Goal: Transaction & Acquisition: Book appointment/travel/reservation

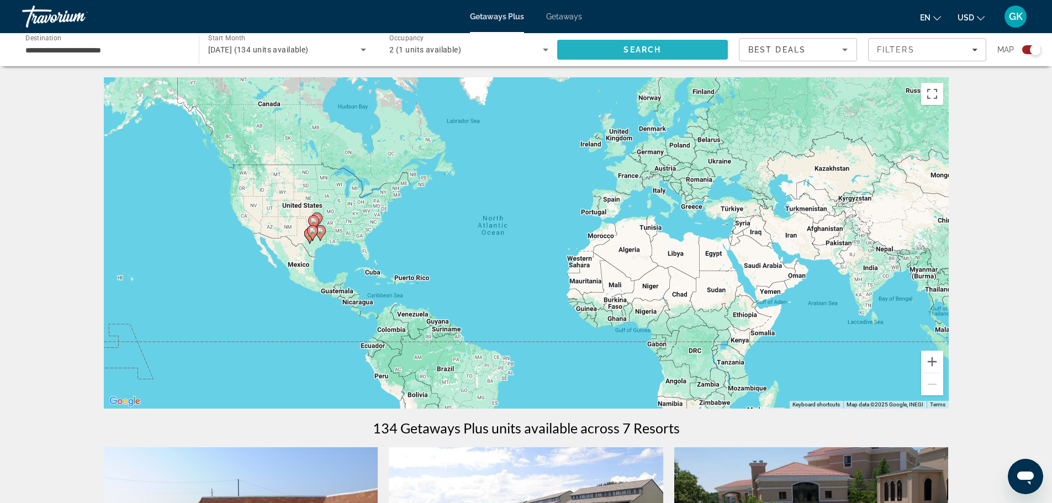
click at [681, 50] on span "Search" at bounding box center [642, 49] width 171 height 27
click at [107, 45] on input "**********" at bounding box center [104, 50] width 159 height 13
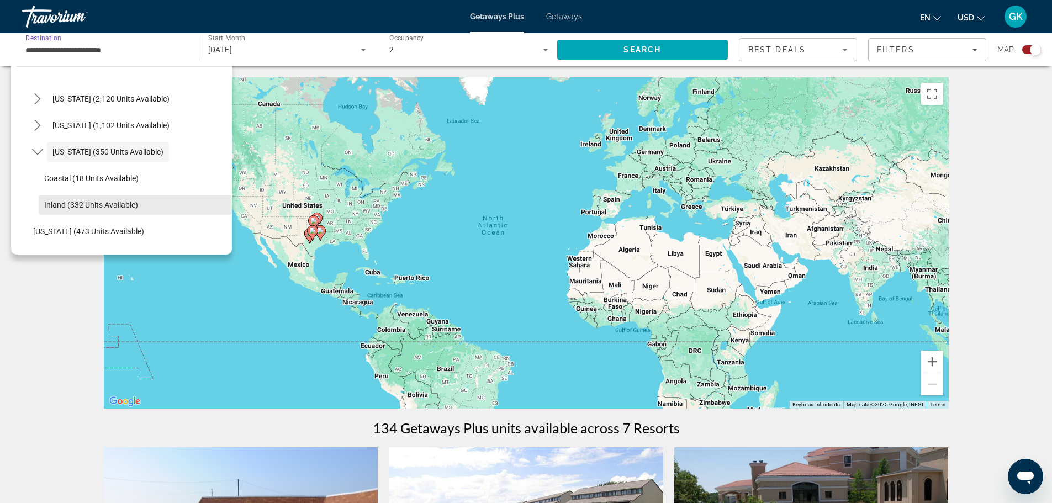
scroll to position [861, 0]
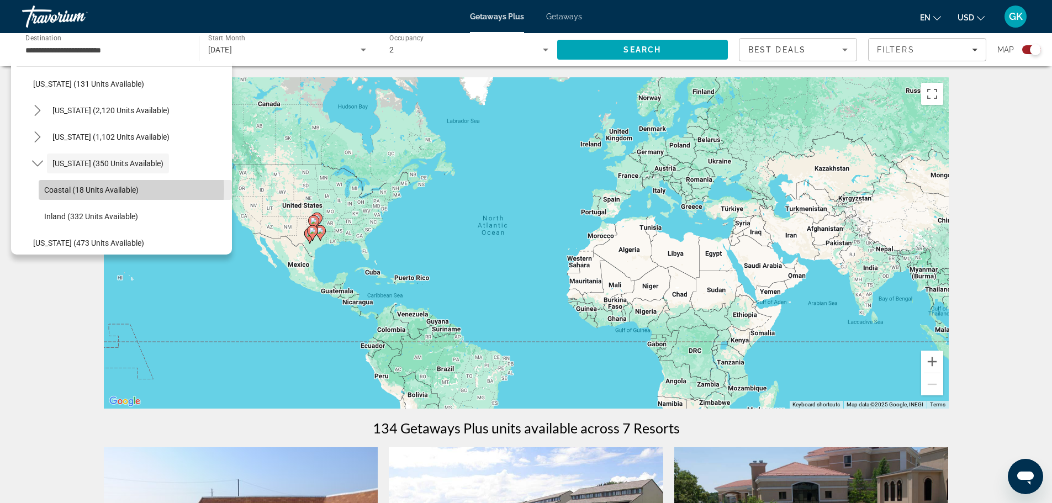
click at [123, 189] on span "Coastal (18 units available)" at bounding box center [91, 190] width 94 height 9
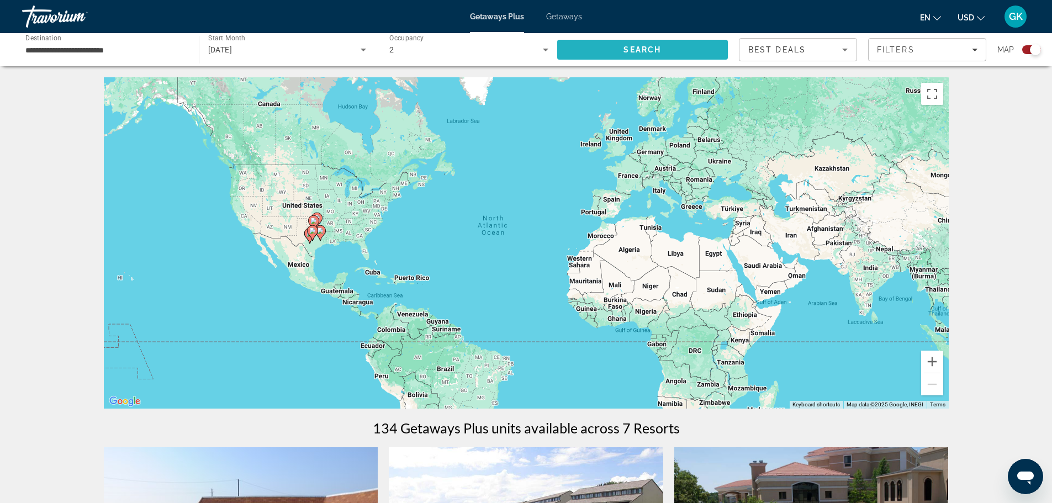
click at [671, 47] on span "Search" at bounding box center [642, 49] width 171 height 27
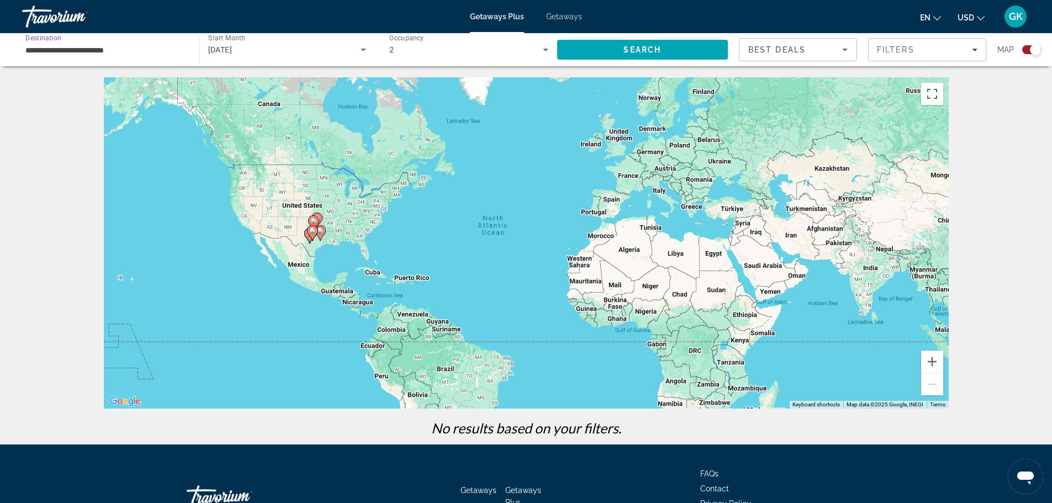
click at [132, 54] on input "**********" at bounding box center [104, 50] width 159 height 13
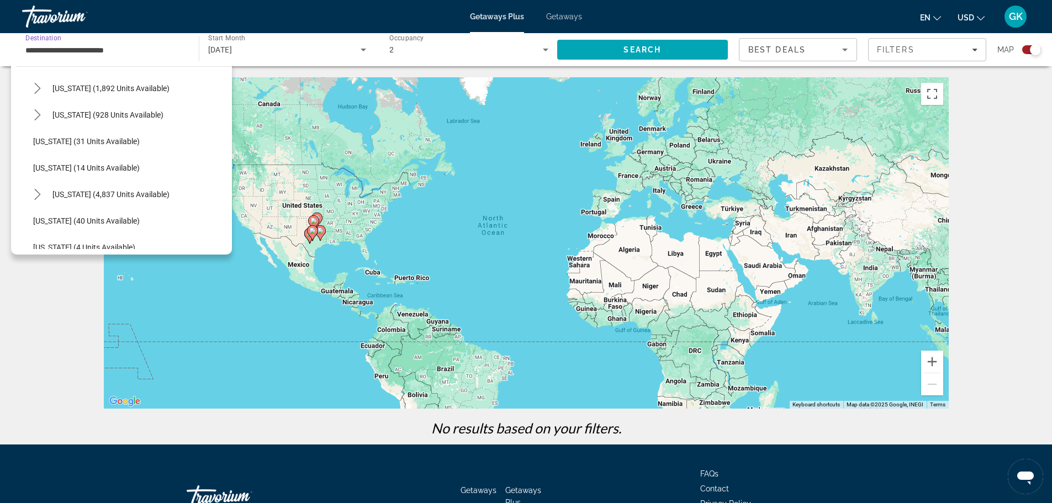
scroll to position [59, 0]
click at [36, 143] on icon "Toggle California (1,892 units available) submenu" at bounding box center [37, 143] width 11 height 11
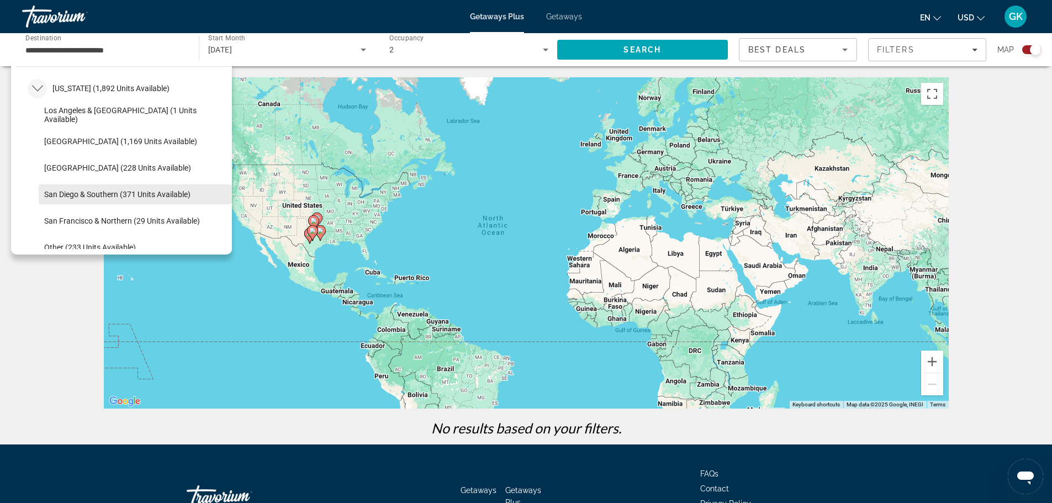
scroll to position [169, 0]
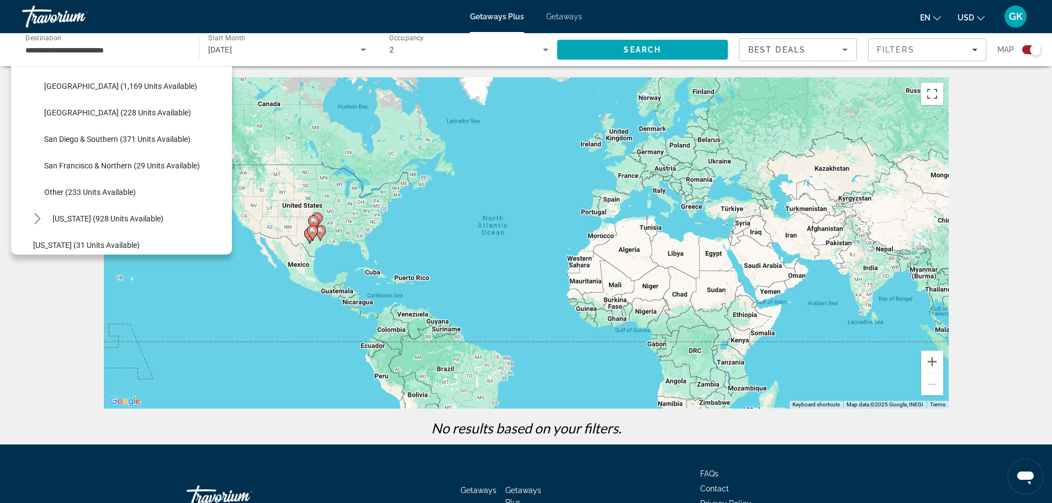
click at [145, 139] on span "San Diego & Southern (371 units available)" at bounding box center [117, 139] width 146 height 9
type input "**********"
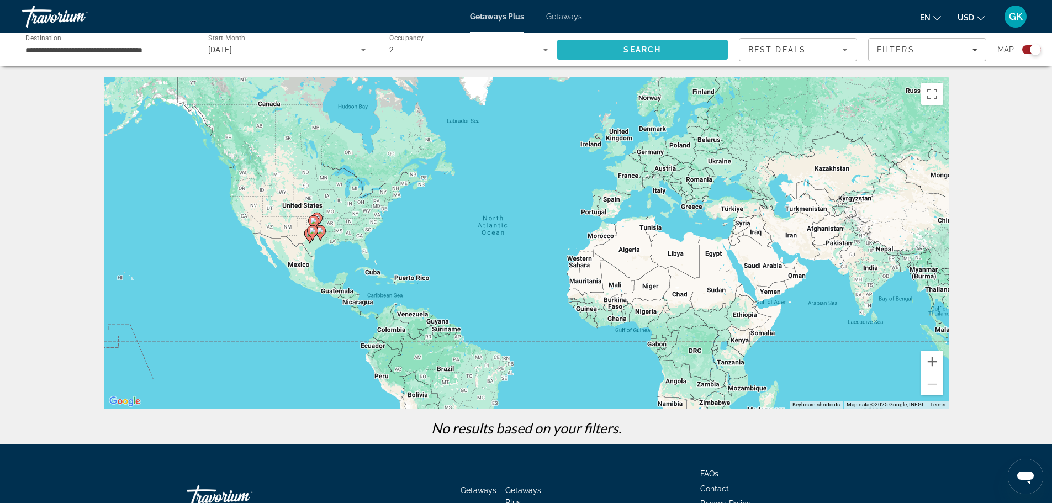
click at [645, 46] on span "Search" at bounding box center [642, 49] width 38 height 9
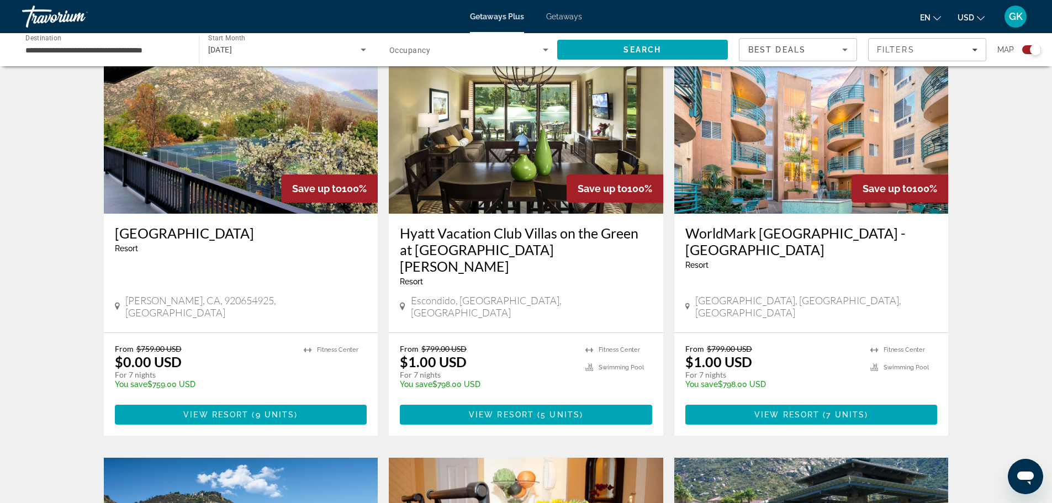
scroll to position [411, 0]
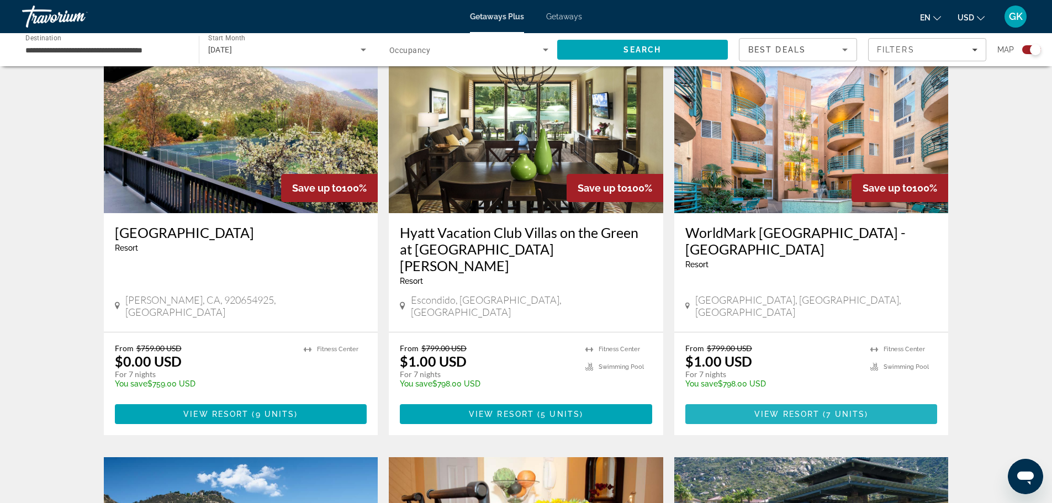
click at [830, 410] on span "7 units" at bounding box center [845, 414] width 39 height 9
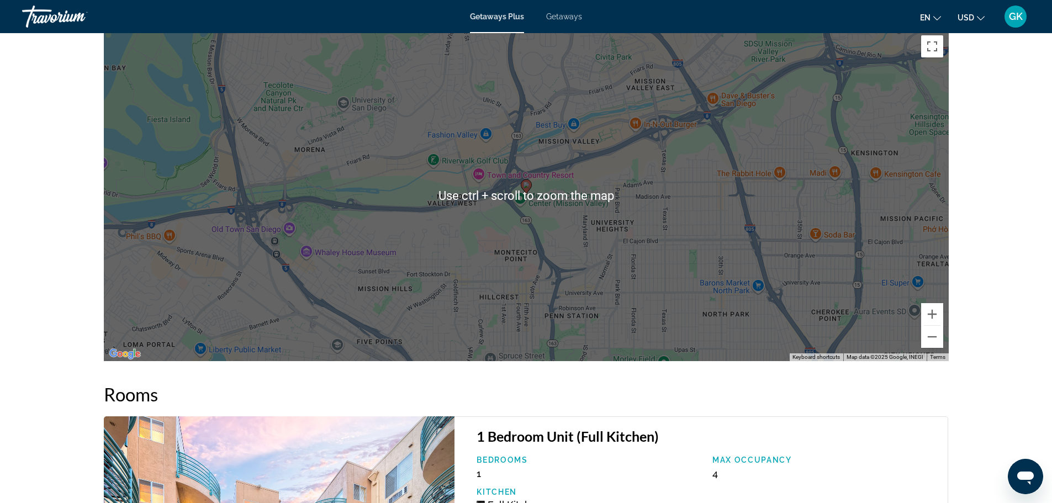
scroll to position [1822, 0]
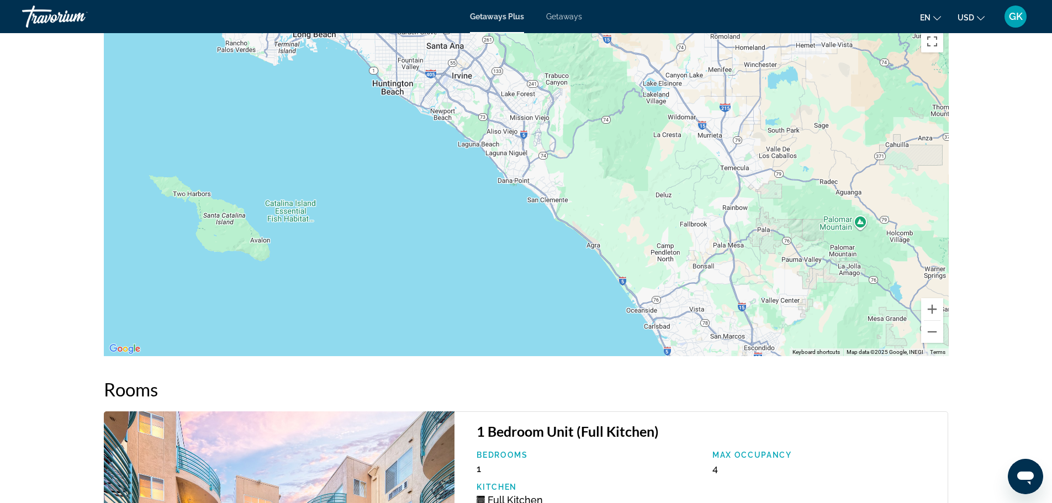
drag, startPoint x: 736, startPoint y: 105, endPoint x: 770, endPoint y: 325, distance: 221.7
click at [770, 325] on div "To activate drag with keyboard, press Alt + Enter. Once in keyboard drag state,…" at bounding box center [526, 190] width 845 height 331
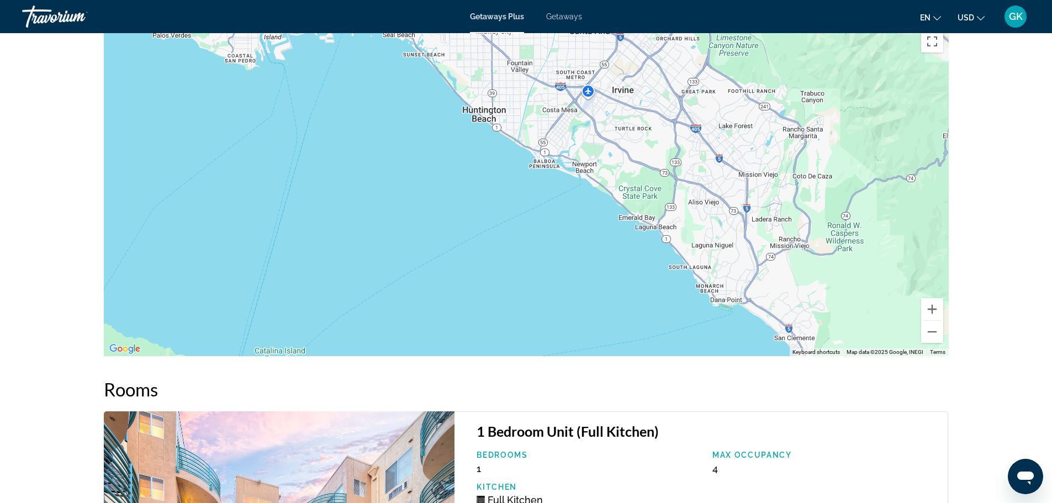
drag, startPoint x: 455, startPoint y: 141, endPoint x: 834, endPoint y: 271, distance: 400.5
click at [834, 271] on div "Main content" at bounding box center [526, 190] width 845 height 331
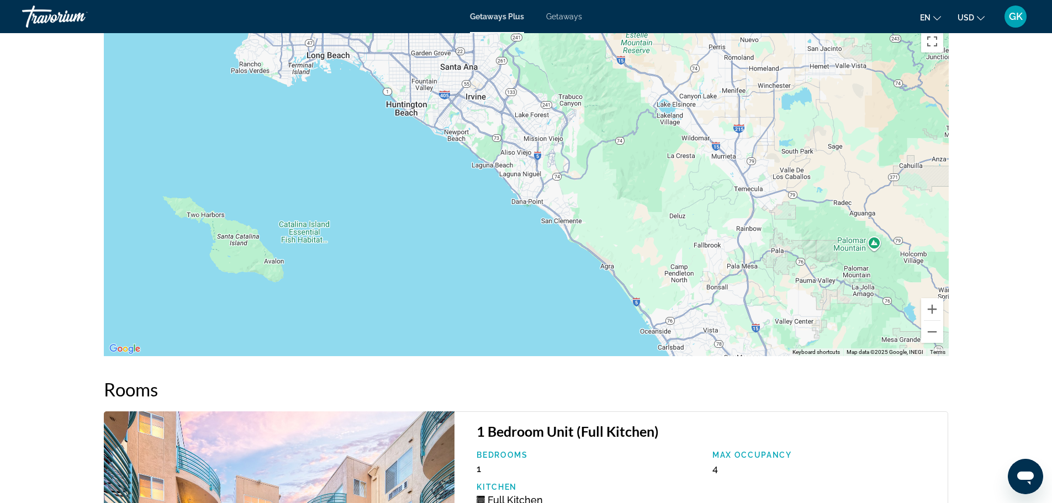
drag, startPoint x: 659, startPoint y: 248, endPoint x: 432, endPoint y: 149, distance: 247.4
click at [432, 149] on div "Main content" at bounding box center [526, 190] width 845 height 331
click at [703, 268] on div "Main content" at bounding box center [526, 190] width 845 height 331
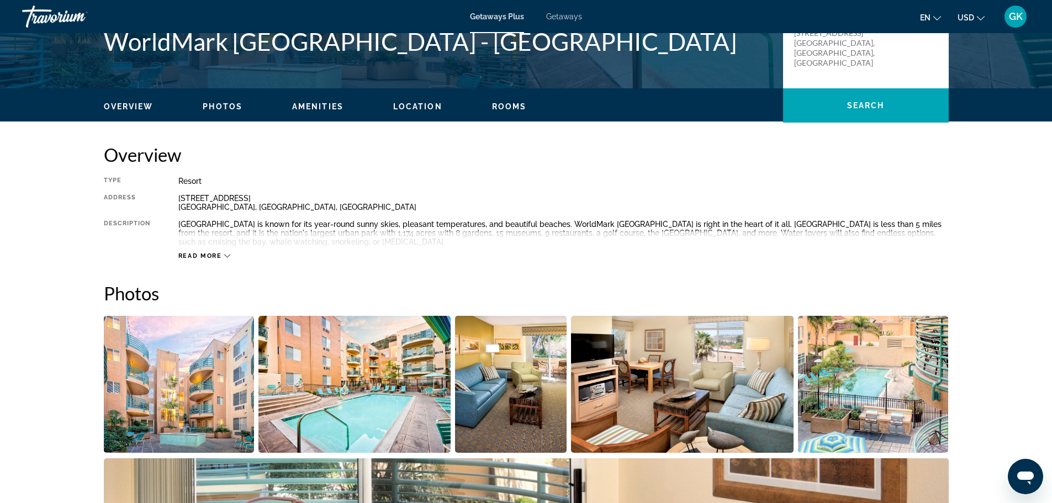
scroll to position [0, 0]
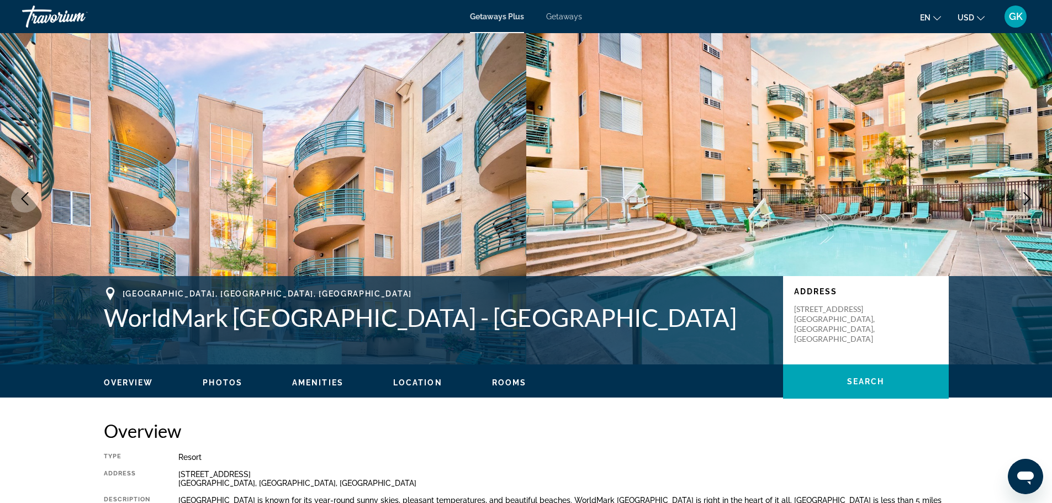
click at [565, 17] on span "Getaways" at bounding box center [564, 16] width 36 height 9
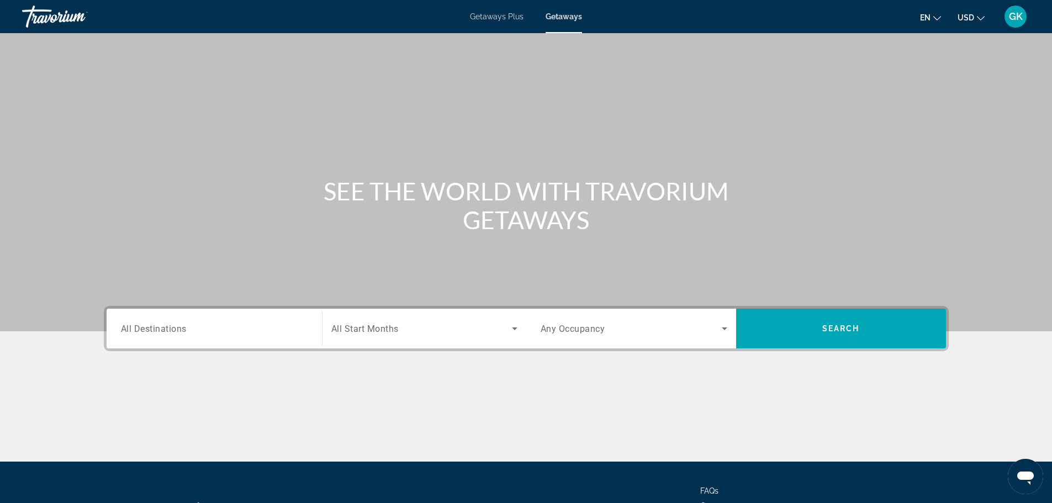
click at [264, 329] on input "Destination All Destinations" at bounding box center [214, 328] width 187 height 13
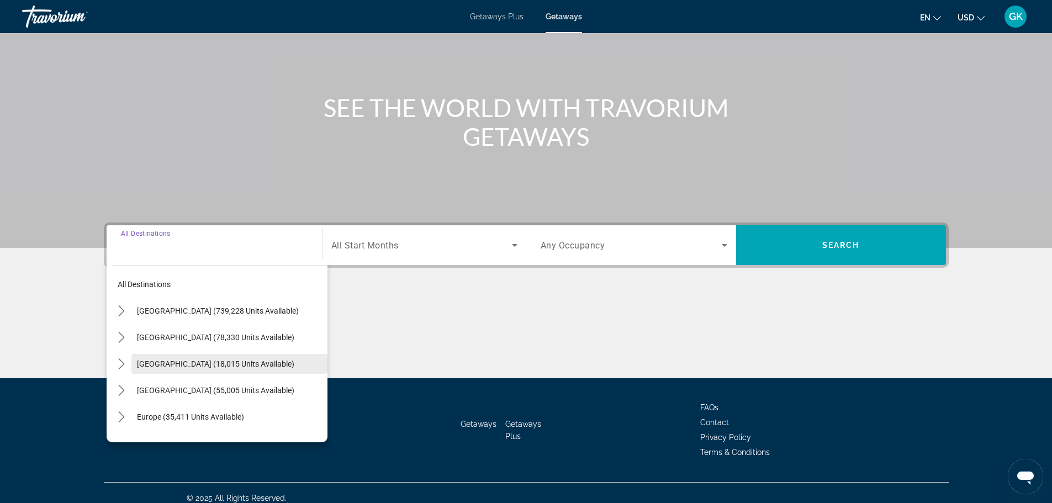
scroll to position [94, 0]
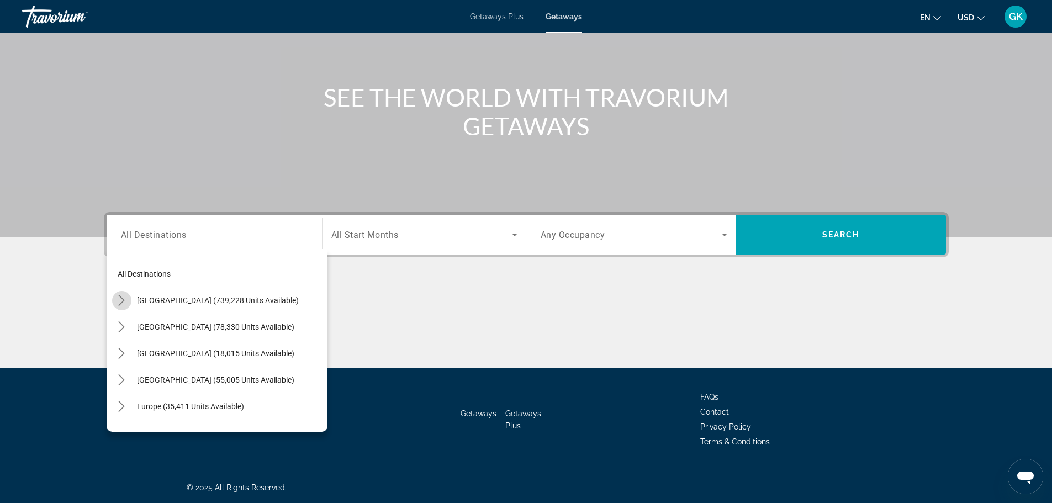
click at [118, 298] on icon "Toggle United States (739,228 units available) submenu" at bounding box center [121, 300] width 11 height 11
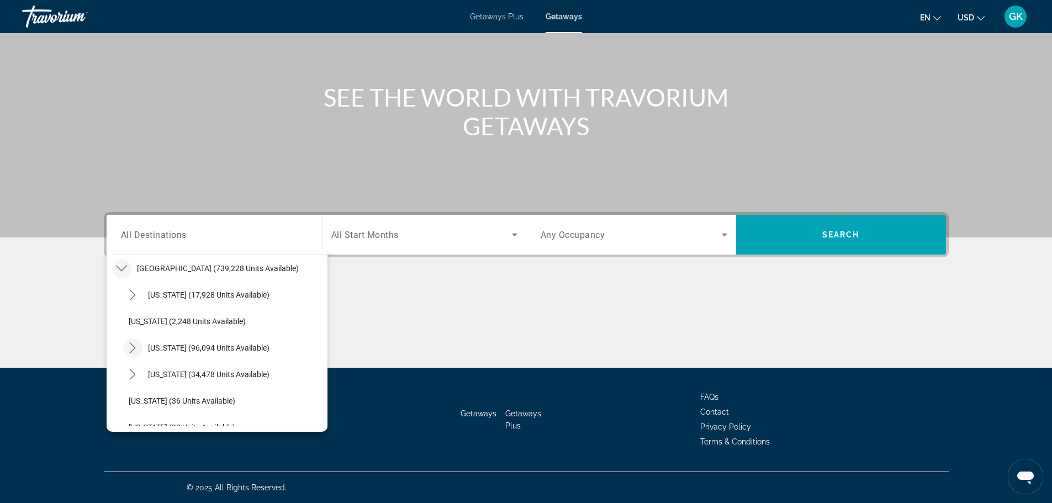
click at [131, 347] on icon "Toggle California (96,094 units available) submenu" at bounding box center [132, 347] width 11 height 11
click at [250, 376] on span "Los Angeles & [GEOGRAPHIC_DATA] (29,379 units available)" at bounding box center [231, 374] width 182 height 18
type input "**********"
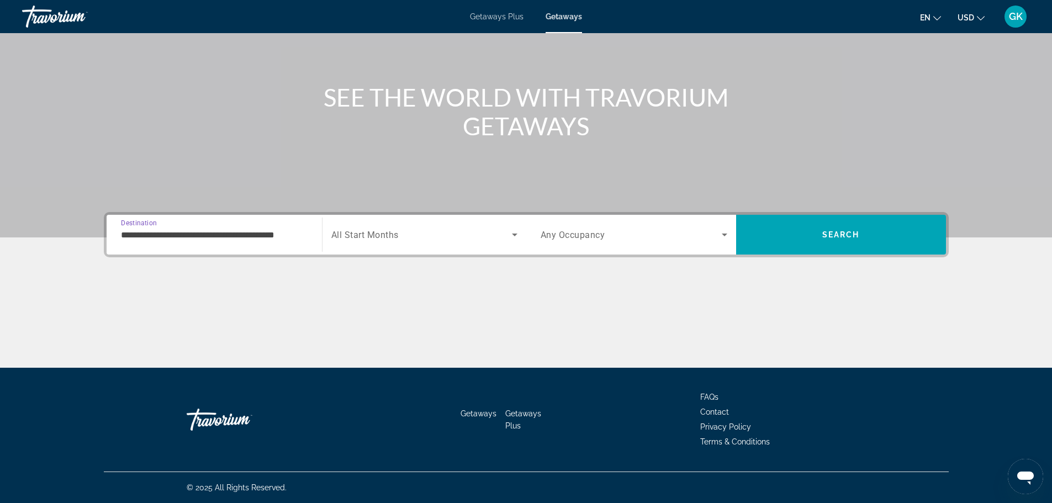
click at [407, 239] on span "Search widget" at bounding box center [421, 234] width 181 height 13
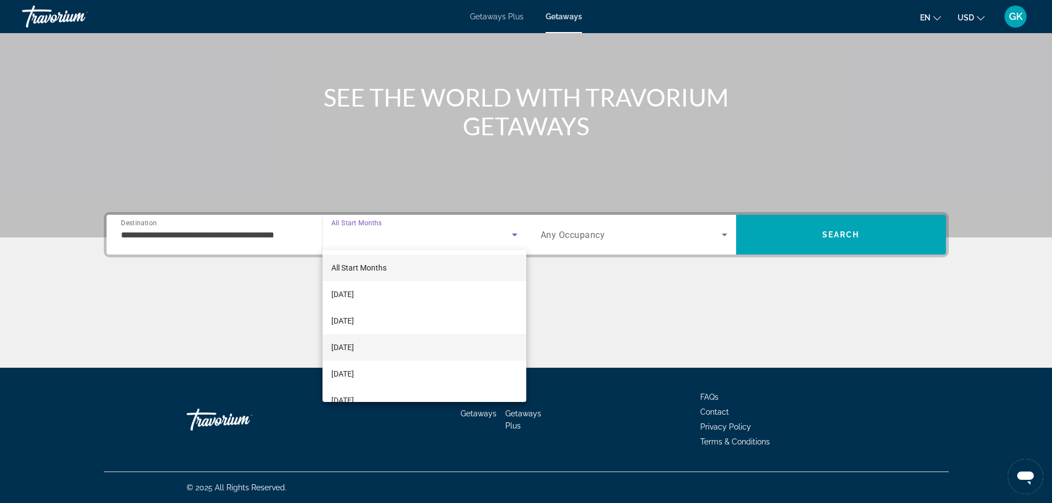
click at [354, 349] on span "[DATE]" at bounding box center [342, 347] width 23 height 13
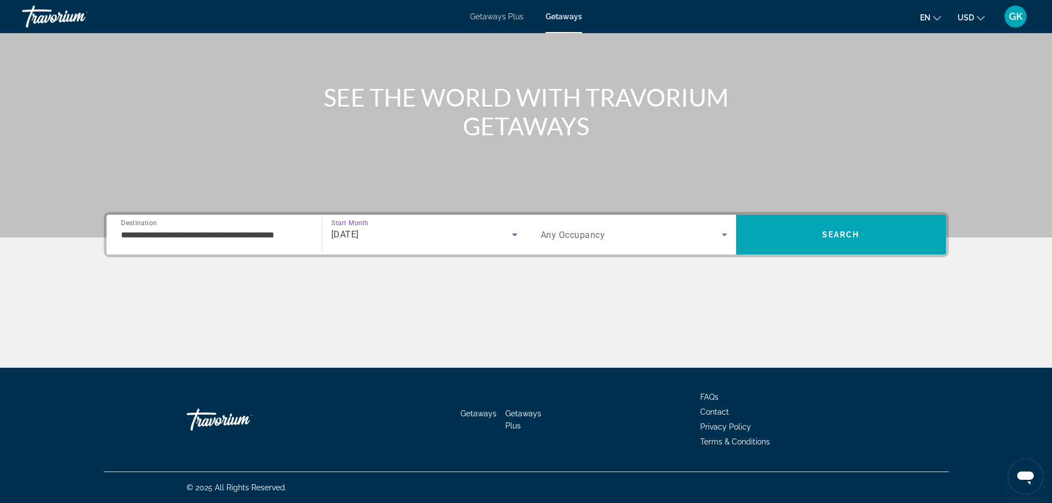
click at [616, 239] on span "Search widget" at bounding box center [630, 234] width 181 height 13
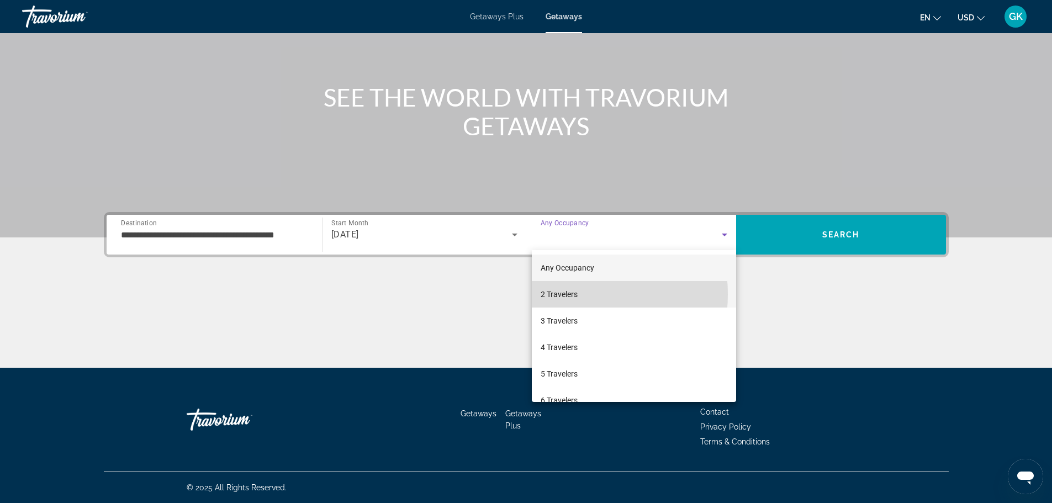
click at [557, 294] on span "2 Travelers" at bounding box center [558, 294] width 37 height 13
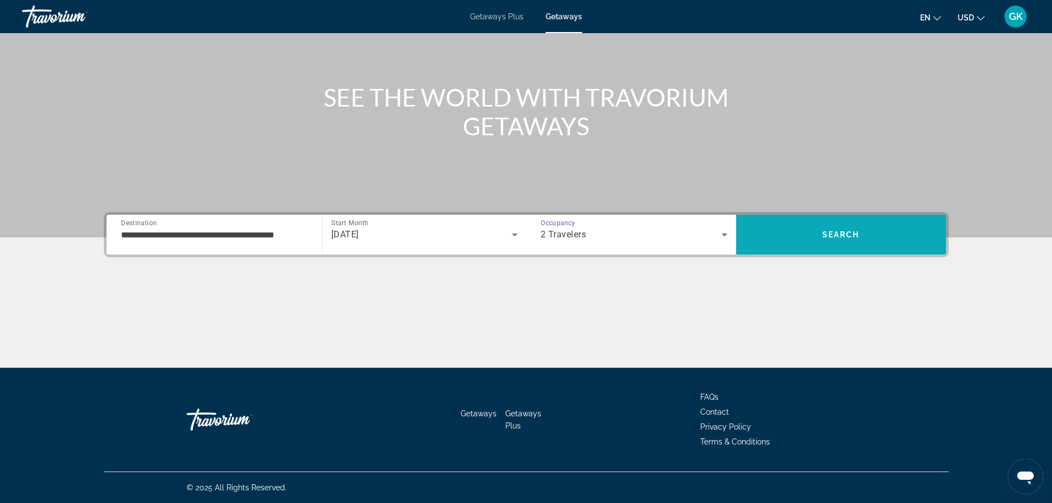
click at [860, 223] on span "Search" at bounding box center [841, 234] width 210 height 27
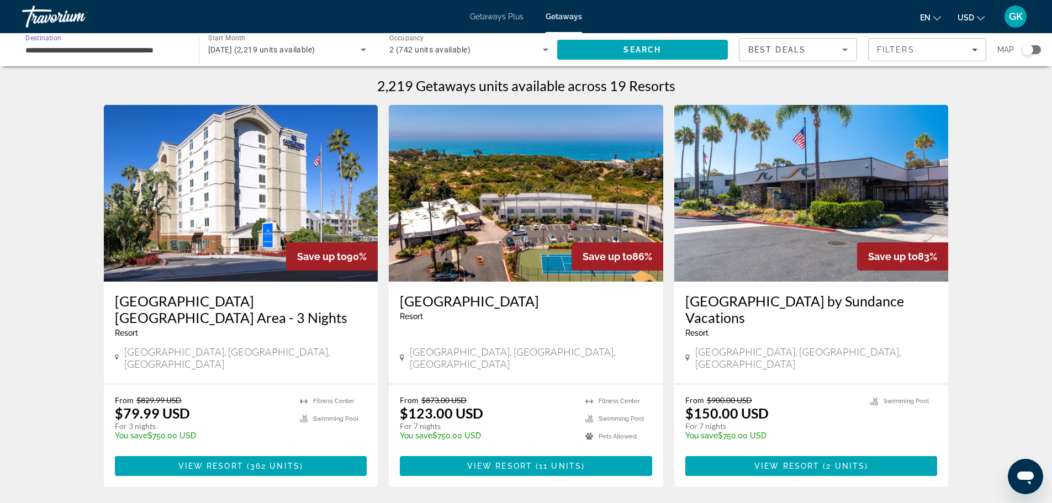
click at [66, 52] on input "**********" at bounding box center [104, 50] width 159 height 13
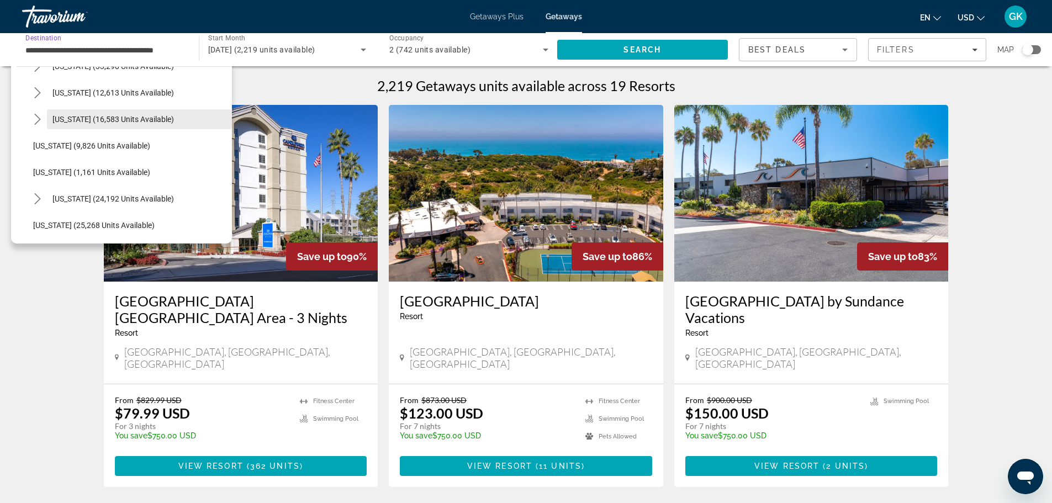
scroll to position [1115, 0]
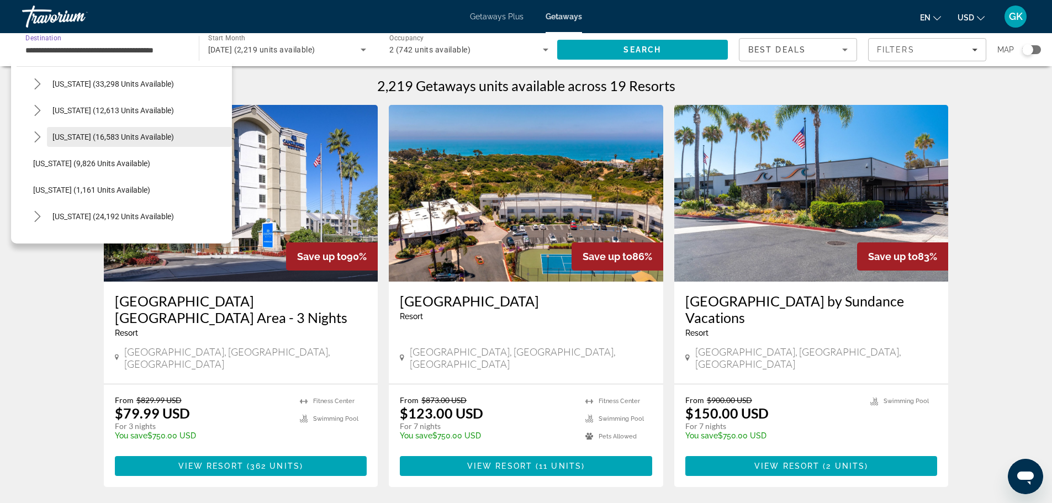
click at [79, 135] on span "[US_STATE] (16,583 units available)" at bounding box center [112, 137] width 121 height 9
type input "**********"
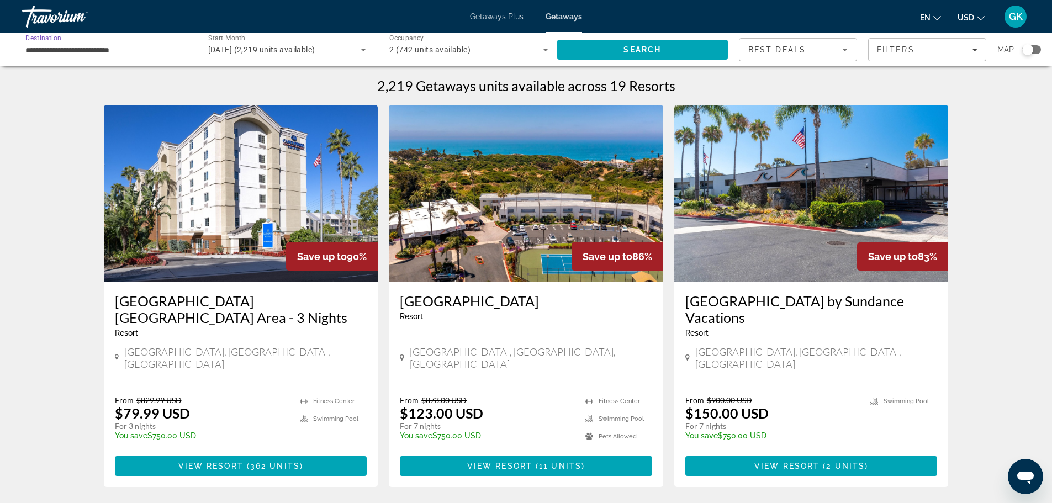
click at [123, 51] on input "**********" at bounding box center [104, 50] width 159 height 13
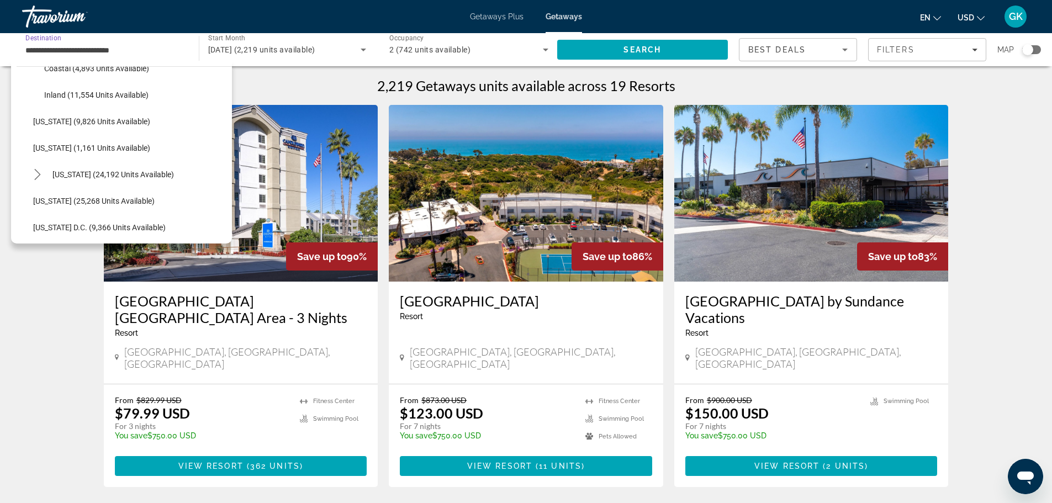
scroll to position [1154, 0]
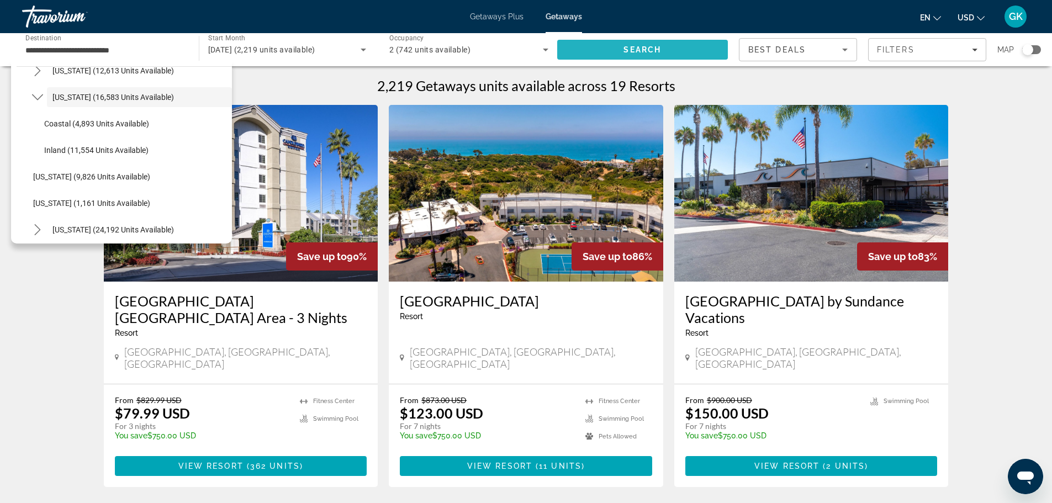
click at [651, 54] on span "Search" at bounding box center [642, 49] width 38 height 9
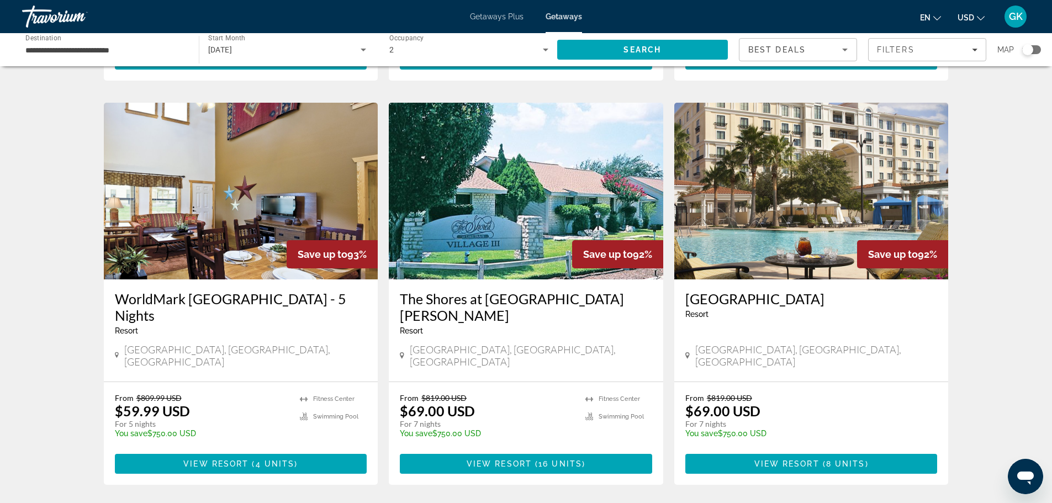
scroll to position [994, 0]
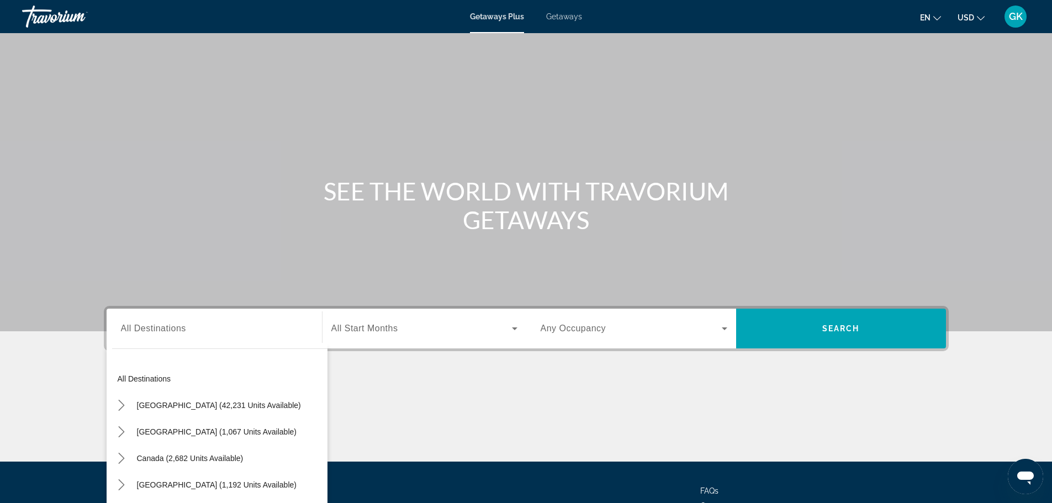
click at [565, 19] on span "Getaways" at bounding box center [564, 16] width 36 height 9
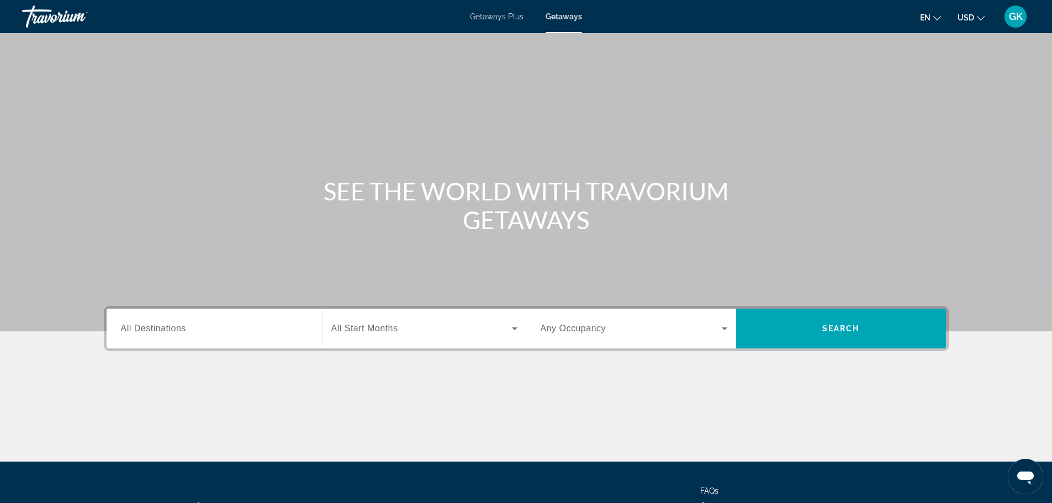
click at [194, 333] on input "Destination All Destinations" at bounding box center [214, 328] width 187 height 13
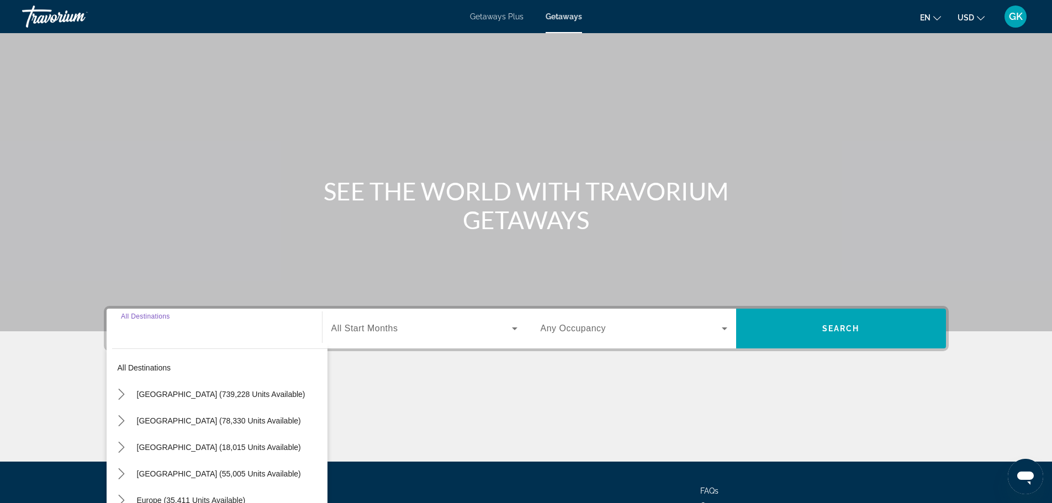
scroll to position [94, 0]
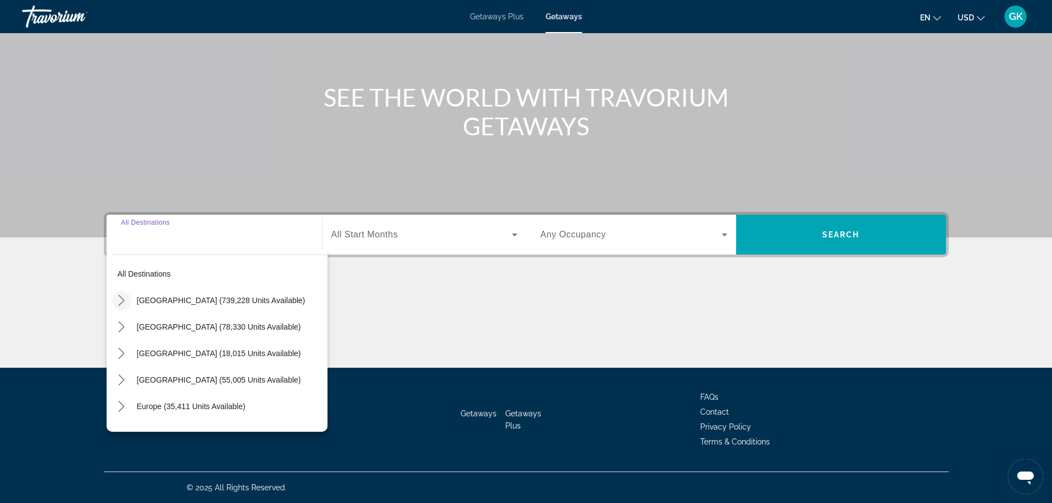
click at [122, 295] on icon "Toggle United States (739,228 units available) submenu" at bounding box center [121, 300] width 11 height 11
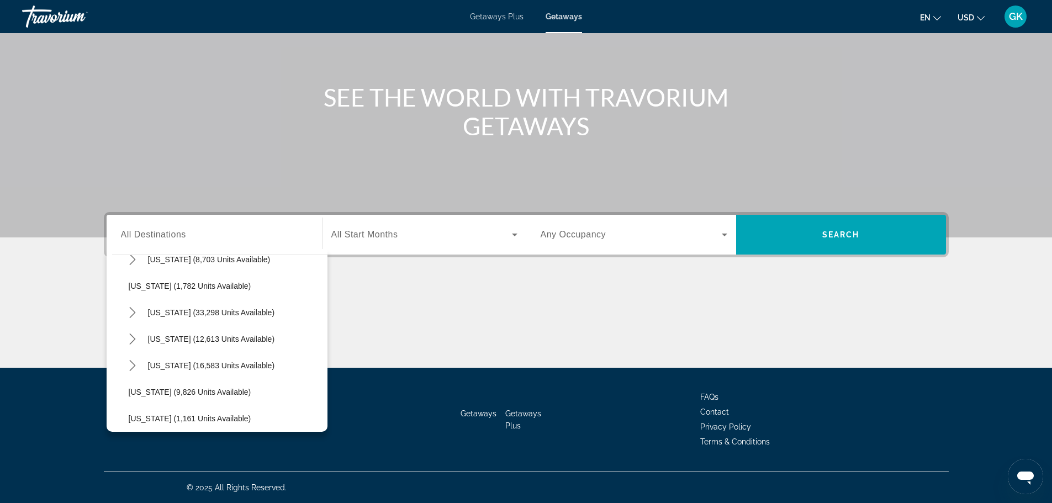
scroll to position [971, 0]
click at [131, 309] on icon "Toggle Texas (16,583 units available) submenu" at bounding box center [132, 310] width 11 height 11
click at [188, 340] on span "Coastal (4,893 units available)" at bounding box center [192, 336] width 105 height 9
type input "**********"
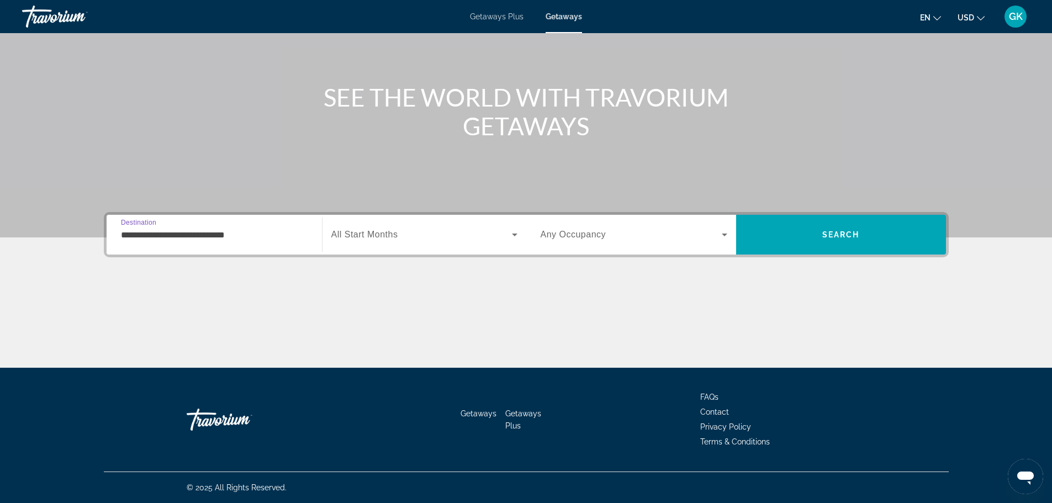
click at [370, 234] on span "All Start Months" at bounding box center [364, 234] width 67 height 9
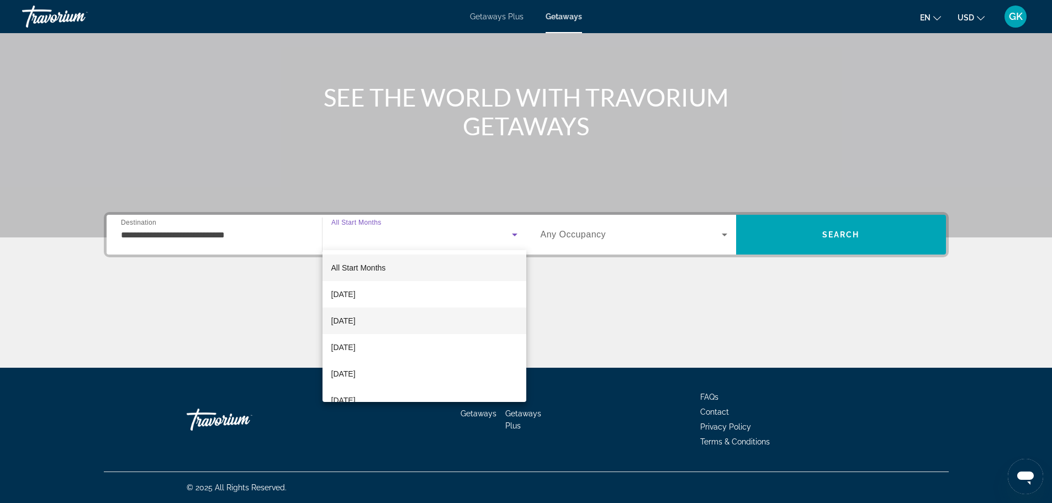
drag, startPoint x: 370, startPoint y: 346, endPoint x: 434, endPoint y: 326, distance: 67.1
click at [356, 346] on span "[DATE]" at bounding box center [343, 347] width 24 height 13
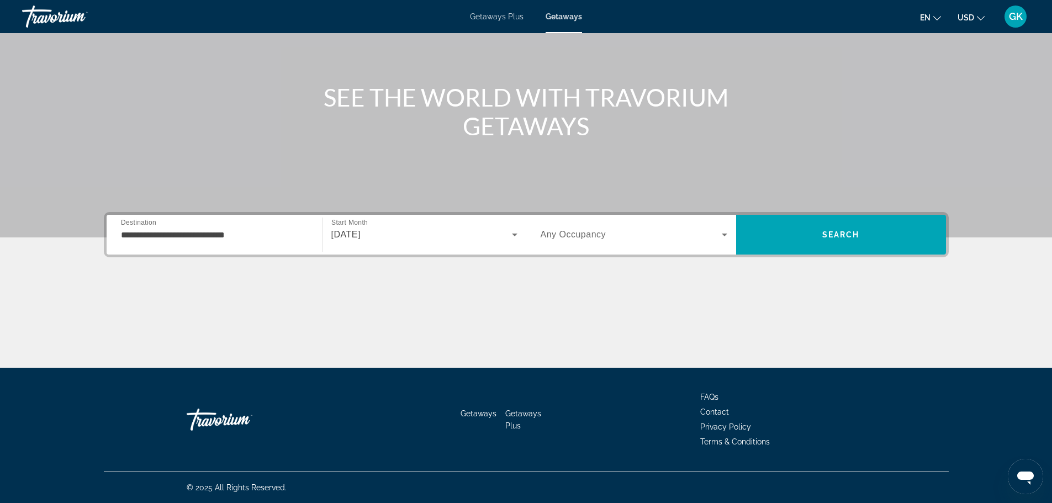
click at [602, 230] on span "Any Occupancy" at bounding box center [573, 234] width 66 height 9
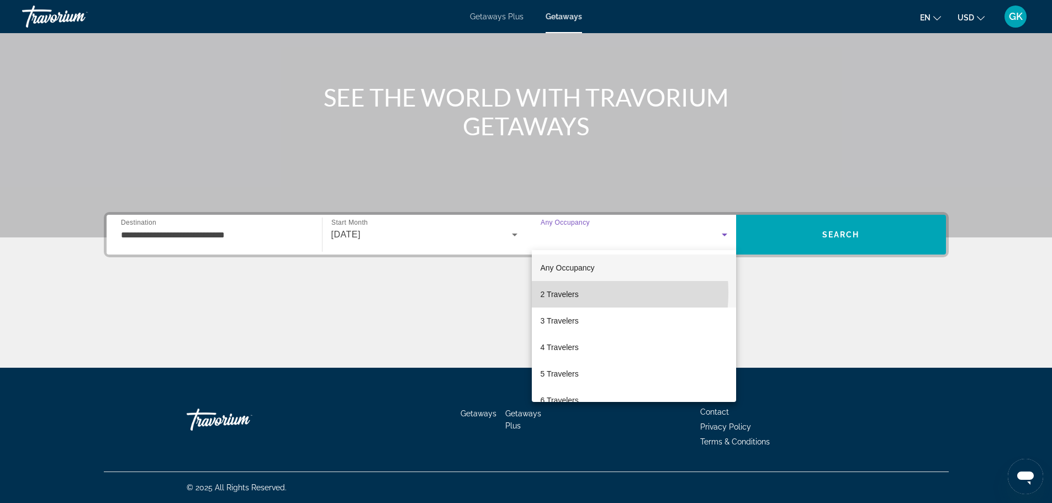
click at [563, 293] on span "2 Travelers" at bounding box center [559, 294] width 38 height 13
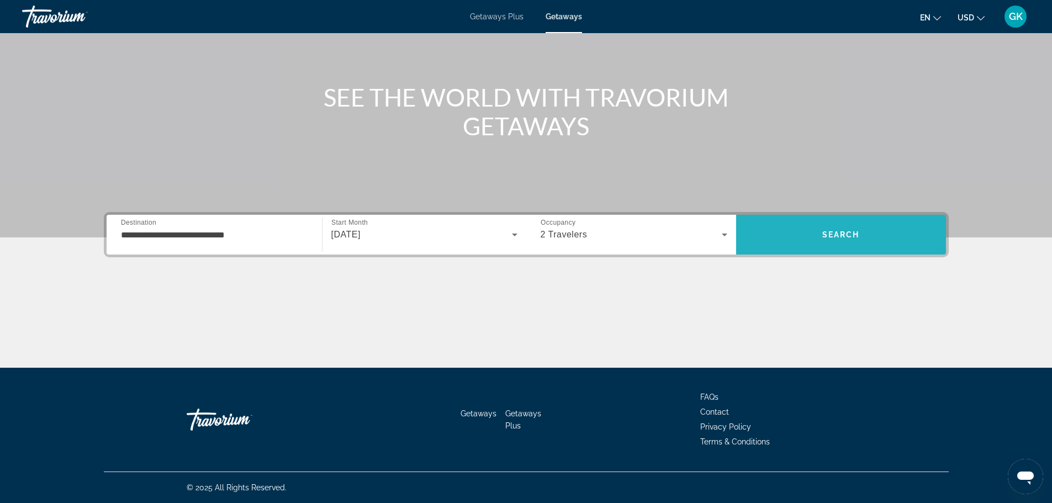
click at [867, 227] on span "Search" at bounding box center [841, 234] width 210 height 27
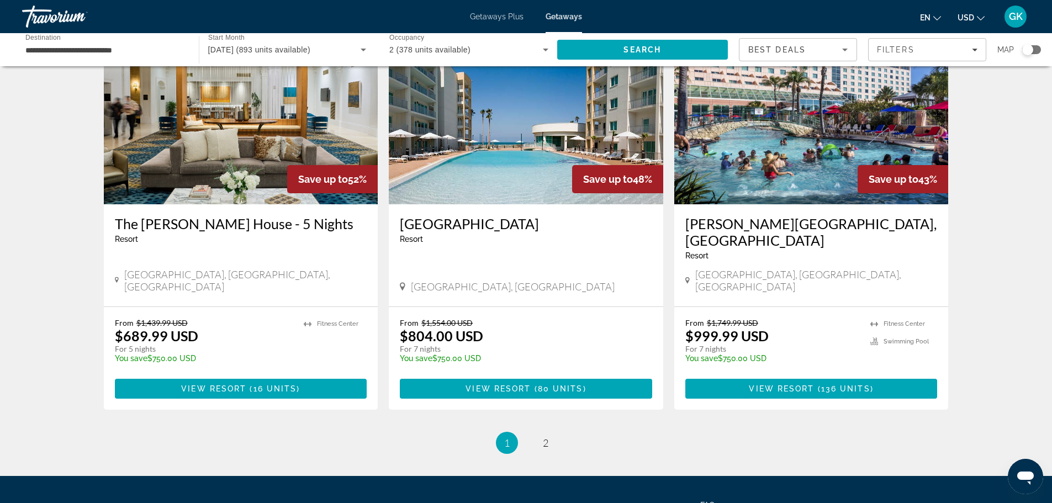
scroll to position [1223, 0]
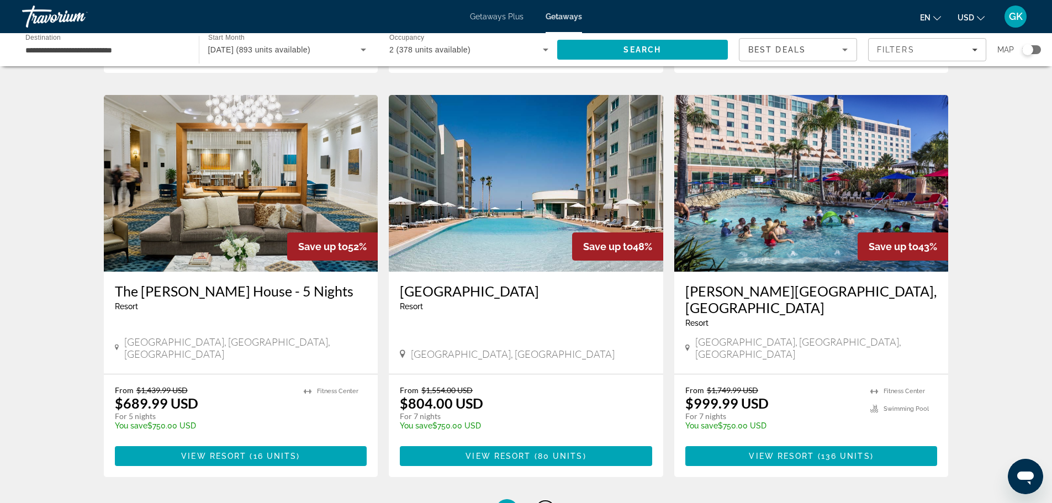
click at [545, 502] on span "2" at bounding box center [546, 510] width 6 height 12
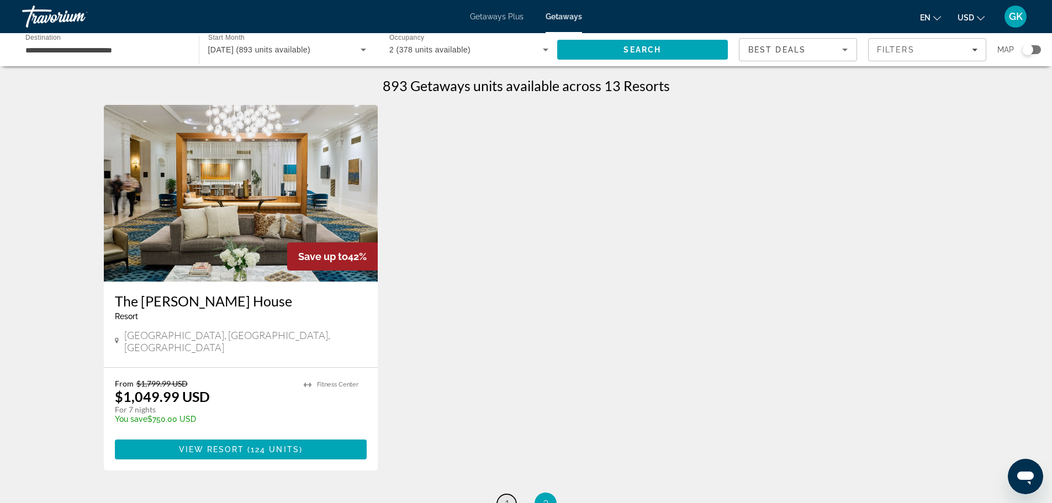
click at [507, 494] on link "page 1" at bounding box center [506, 503] width 19 height 19
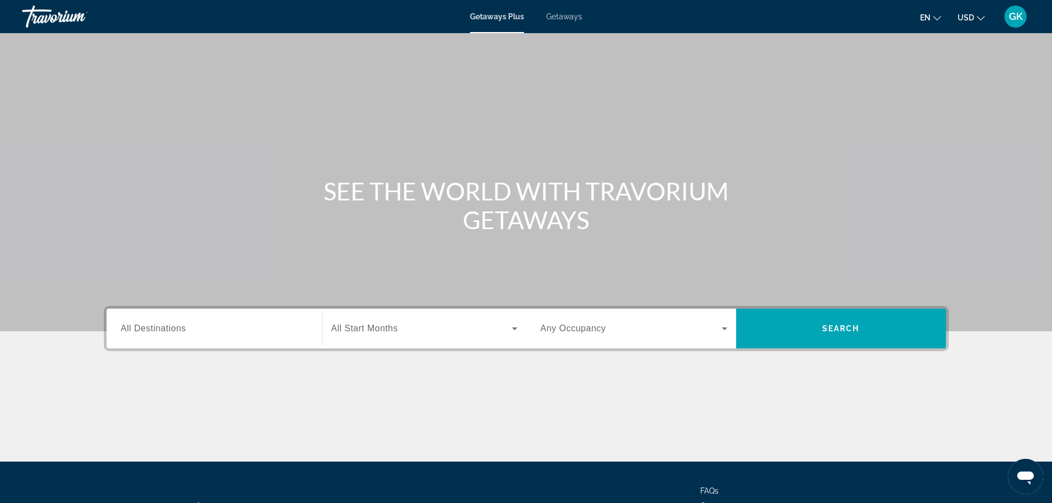
click at [560, 18] on span "Getaways" at bounding box center [564, 16] width 36 height 9
click at [194, 318] on div "Search widget" at bounding box center [214, 328] width 187 height 31
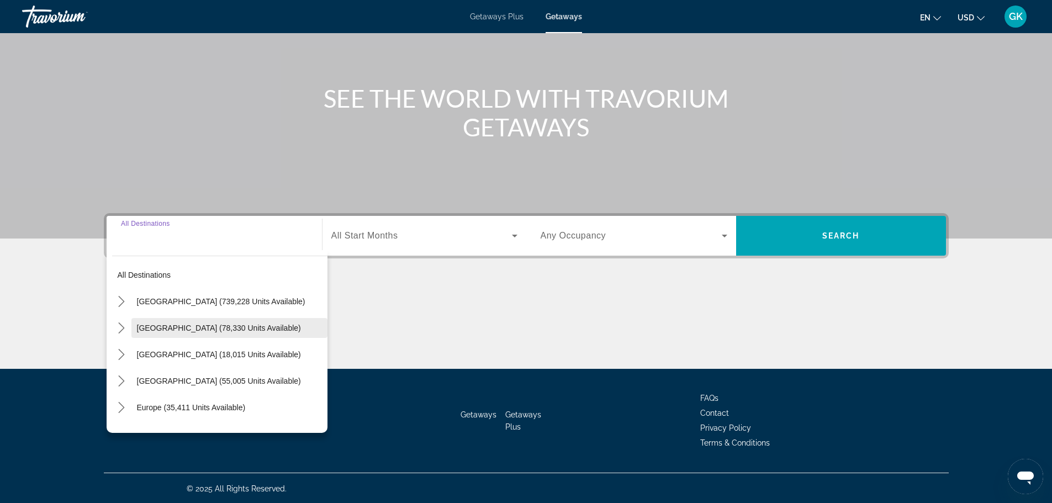
scroll to position [94, 0]
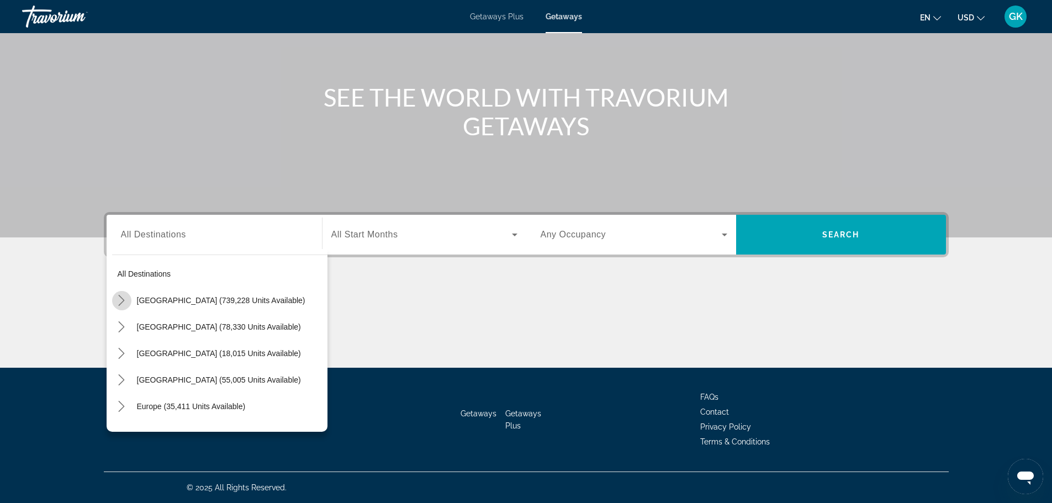
click at [125, 295] on icon "Toggle United States (739,228 units available) submenu" at bounding box center [121, 300] width 11 height 11
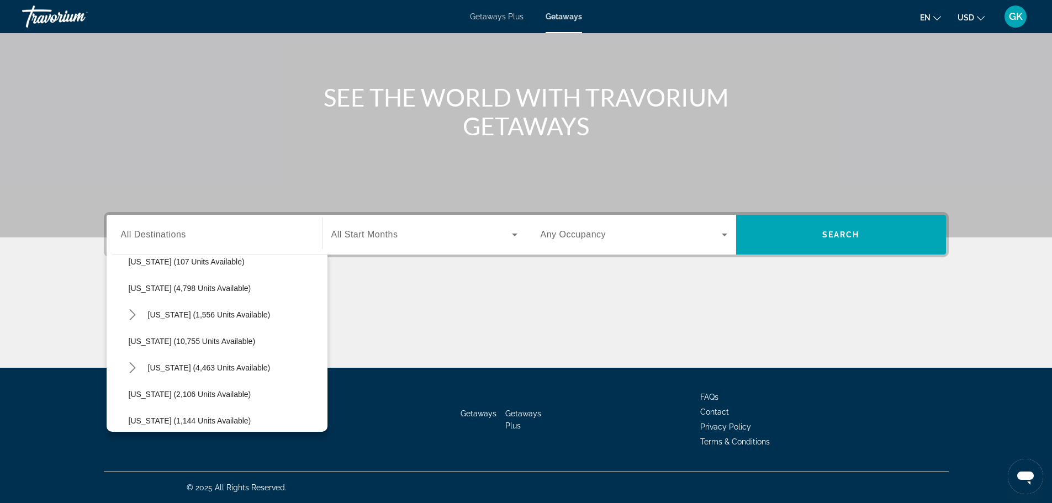
scroll to position [418, 0]
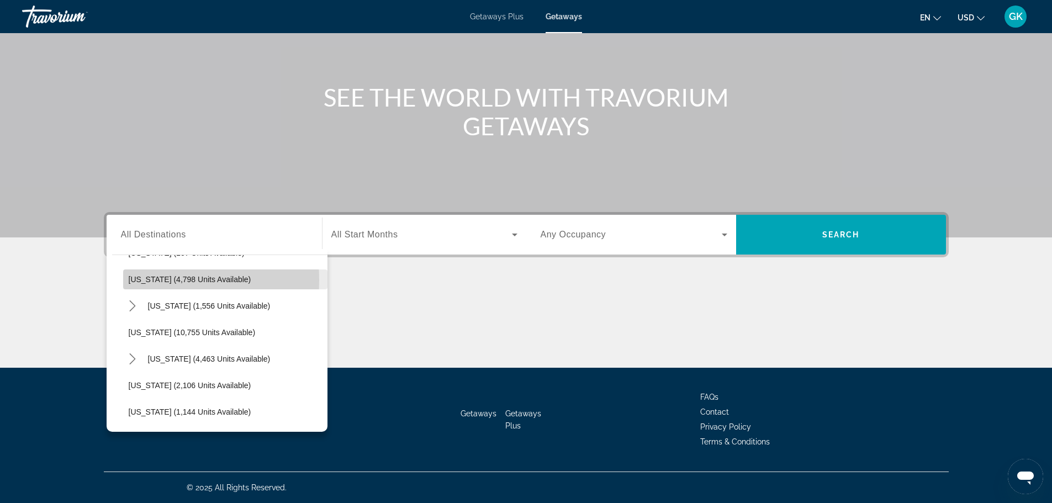
click at [134, 280] on span "[US_STATE] (4,798 units available)" at bounding box center [190, 279] width 123 height 9
type input "**********"
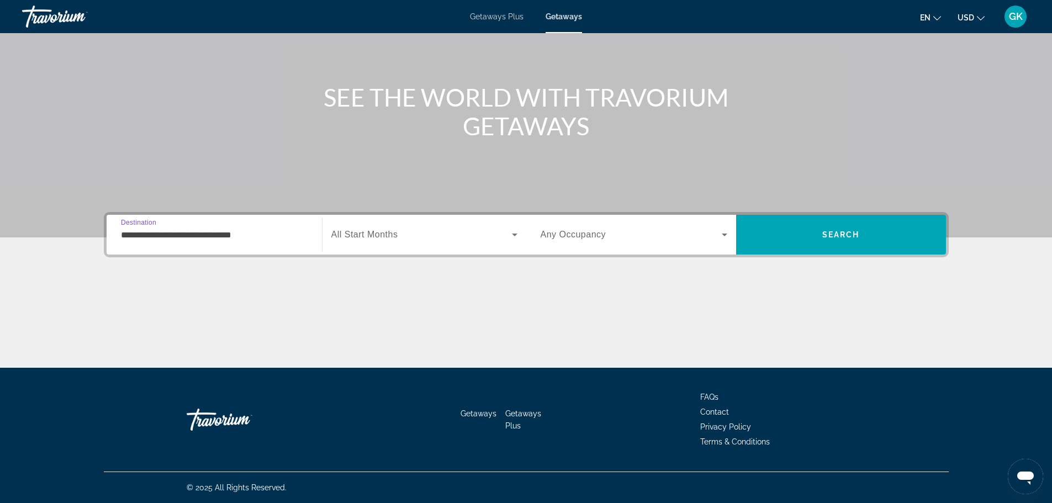
click at [232, 239] on input "**********" at bounding box center [214, 235] width 187 height 13
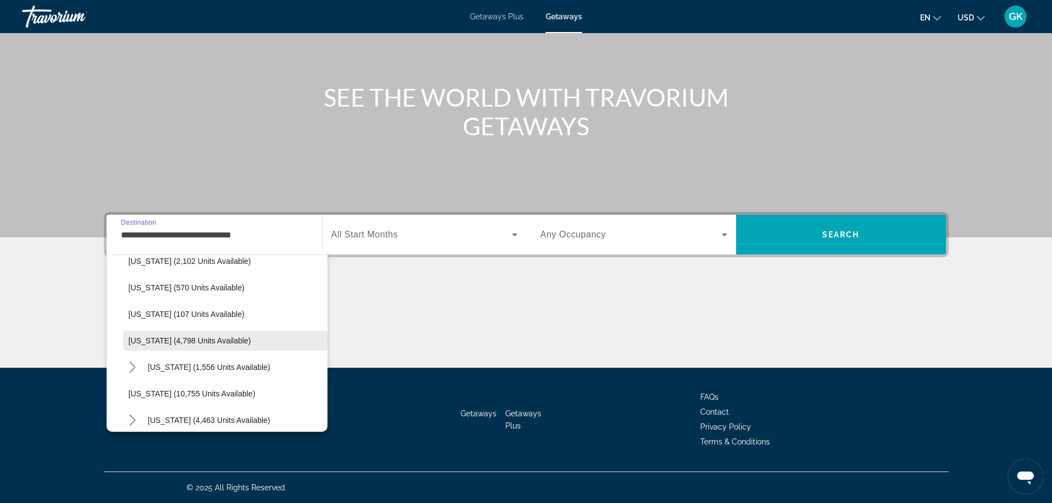
scroll to position [412, 0]
click at [366, 231] on span "All Start Months" at bounding box center [364, 234] width 67 height 9
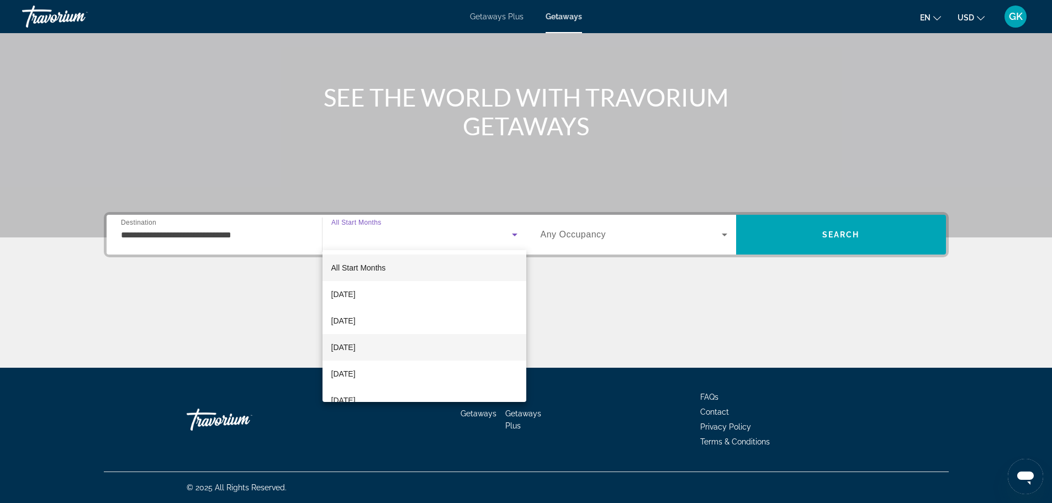
click at [356, 349] on span "[DATE]" at bounding box center [343, 347] width 24 height 13
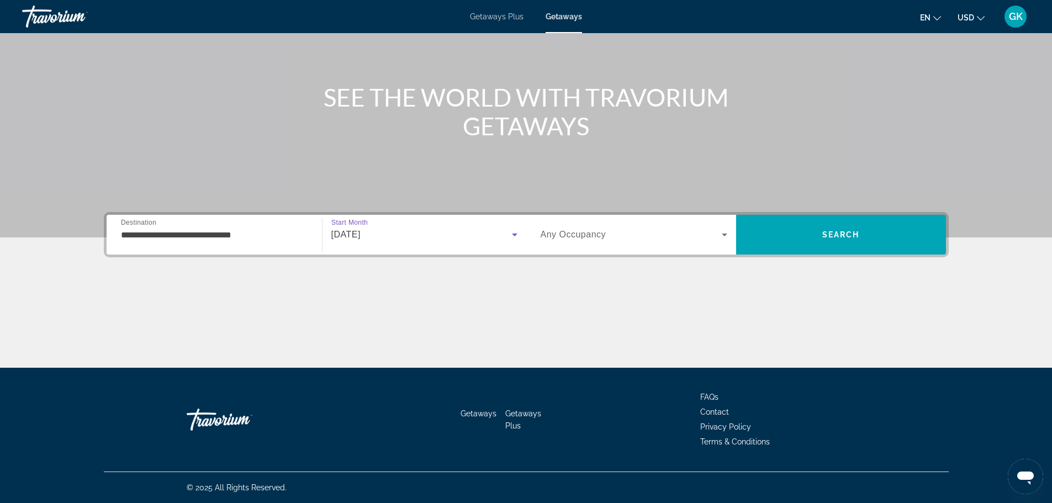
click at [601, 234] on span "Any Occupancy" at bounding box center [573, 234] width 66 height 9
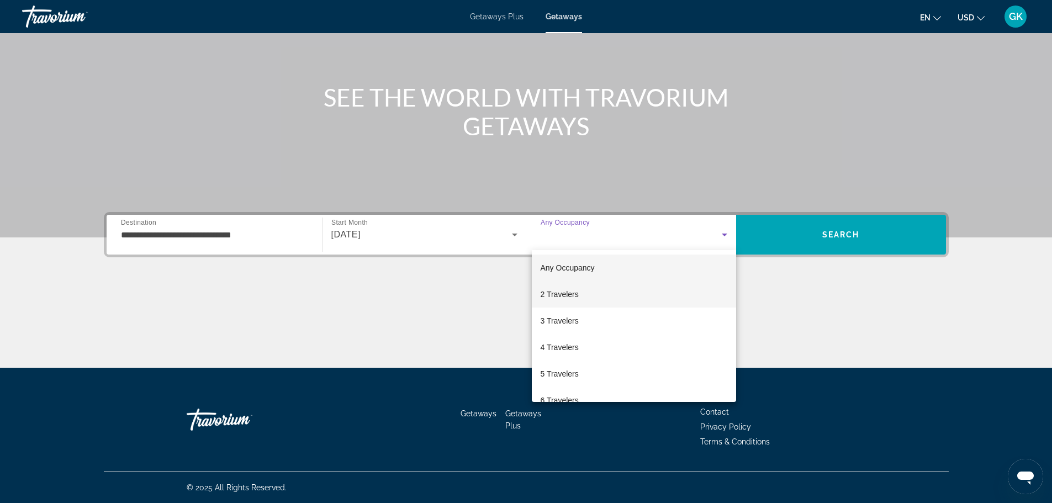
drag, startPoint x: 576, startPoint y: 296, endPoint x: 581, endPoint y: 290, distance: 7.4
click at [576, 296] on span "2 Travelers" at bounding box center [559, 294] width 38 height 13
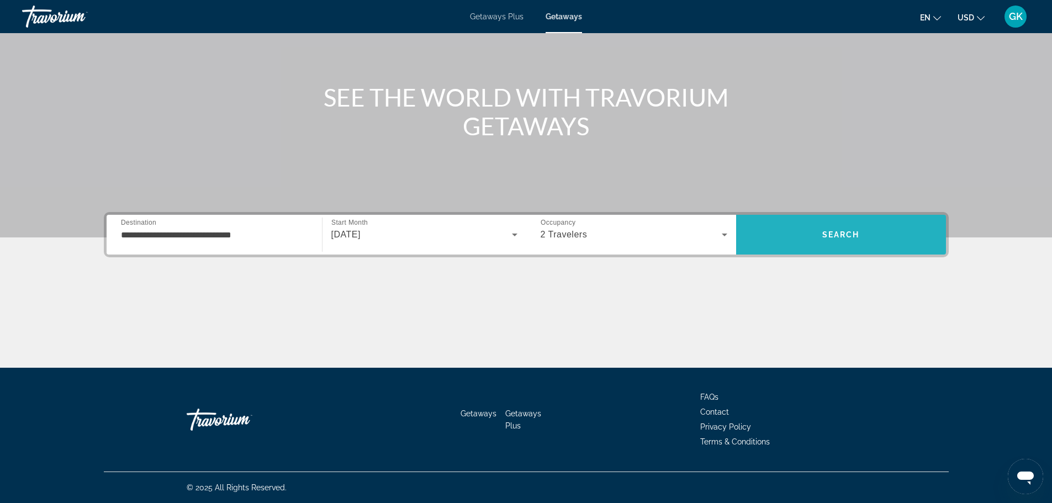
click at [872, 225] on span "Search" at bounding box center [841, 234] width 210 height 27
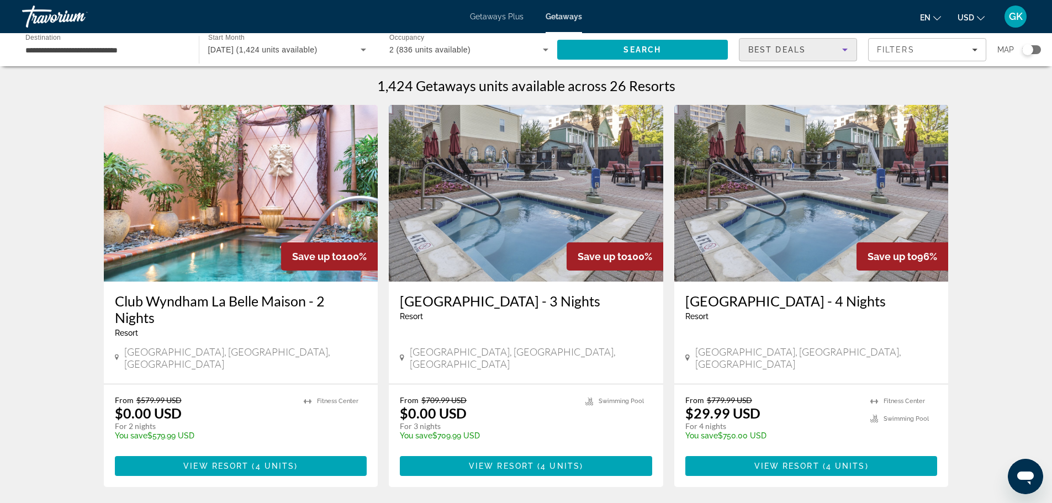
click at [842, 48] on icon "Sort by" at bounding box center [844, 49] width 13 height 13
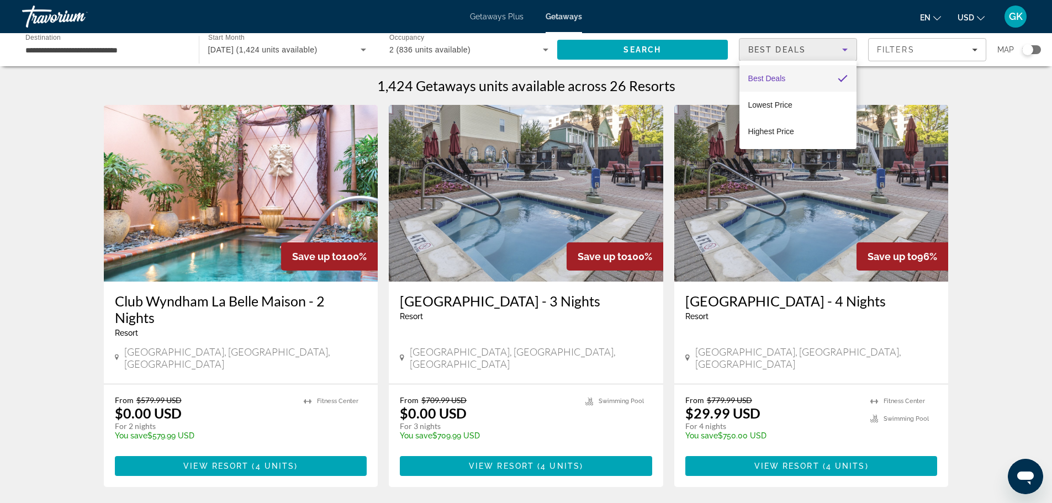
click at [968, 47] on div at bounding box center [526, 251] width 1052 height 503
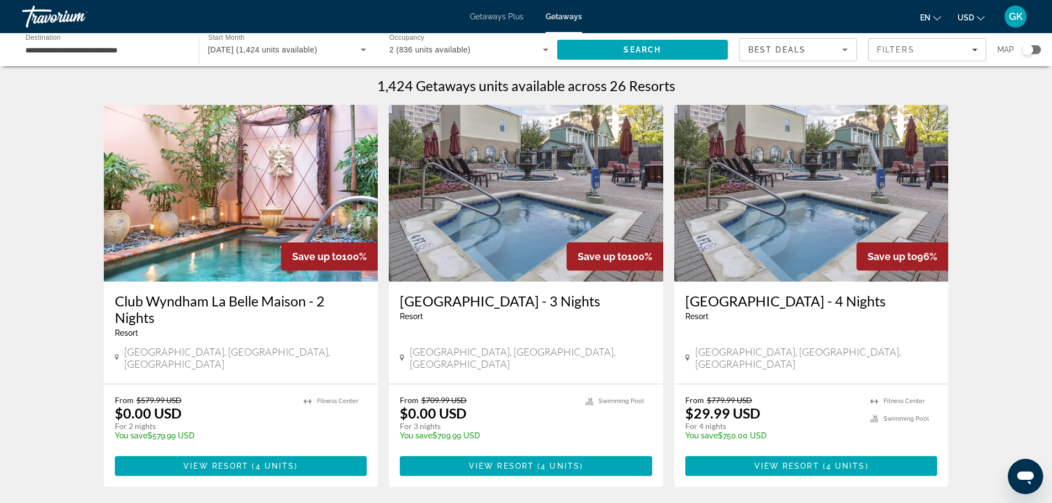
drag, startPoint x: 1027, startPoint y: 48, endPoint x: 1045, endPoint y: 47, distance: 17.7
click at [1045, 47] on div "**********" at bounding box center [526, 49] width 1052 height 33
click at [1037, 49] on div "Search widget" at bounding box center [1031, 49] width 19 height 9
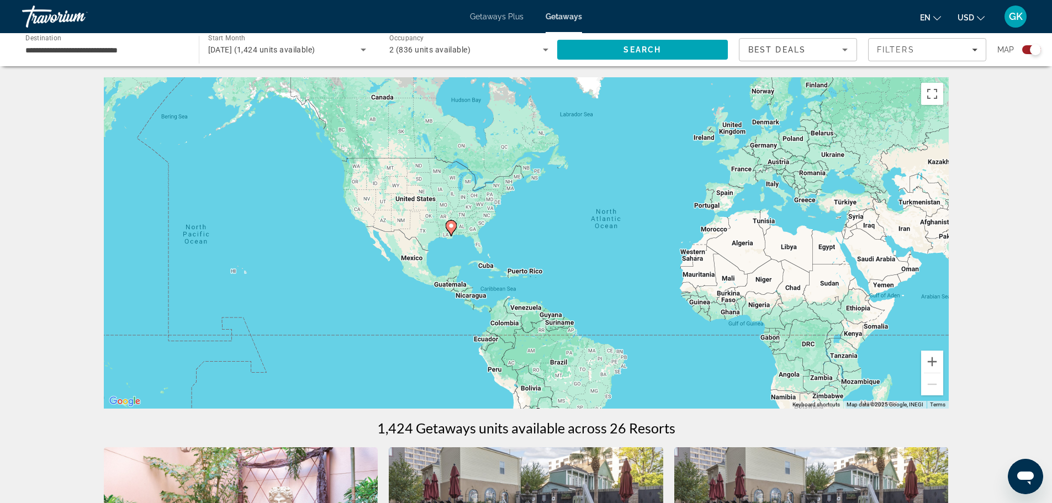
drag, startPoint x: 373, startPoint y: 262, endPoint x: 487, endPoint y: 256, distance: 114.5
click at [487, 256] on div "To activate drag with keyboard, press Alt + Enter. Once in keyboard drag state,…" at bounding box center [526, 242] width 845 height 331
click at [935, 363] on button "Zoom in" at bounding box center [932, 362] width 22 height 22
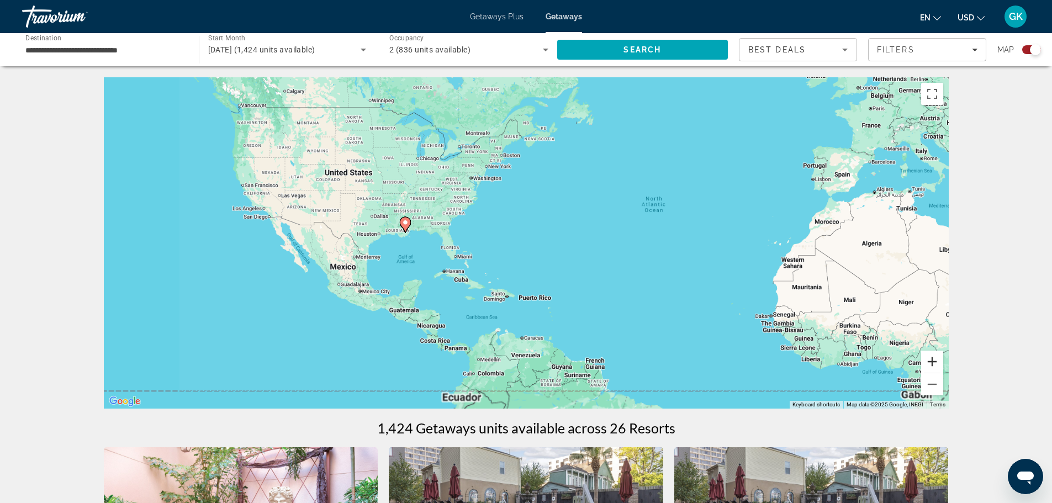
click at [935, 363] on button "Zoom in" at bounding box center [932, 362] width 22 height 22
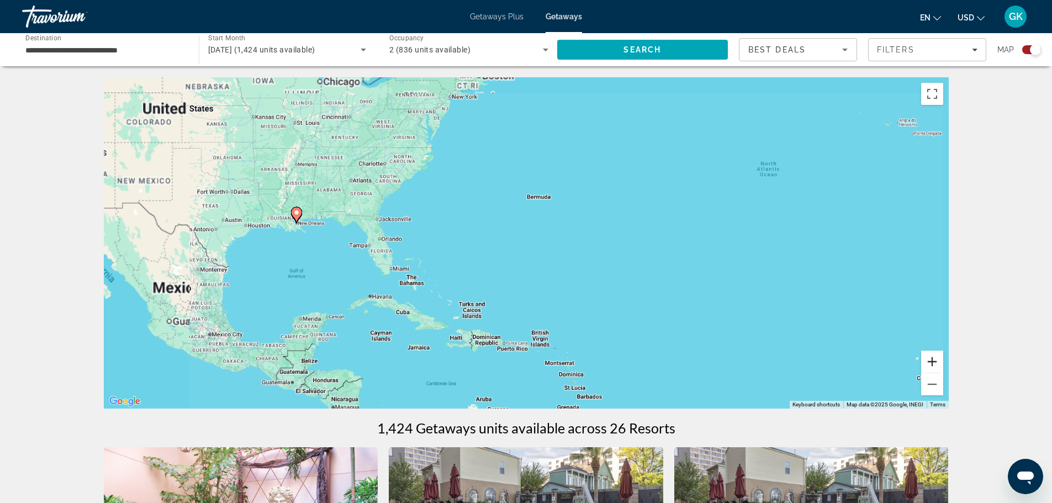
click at [935, 363] on button "Zoom in" at bounding box center [932, 362] width 22 height 22
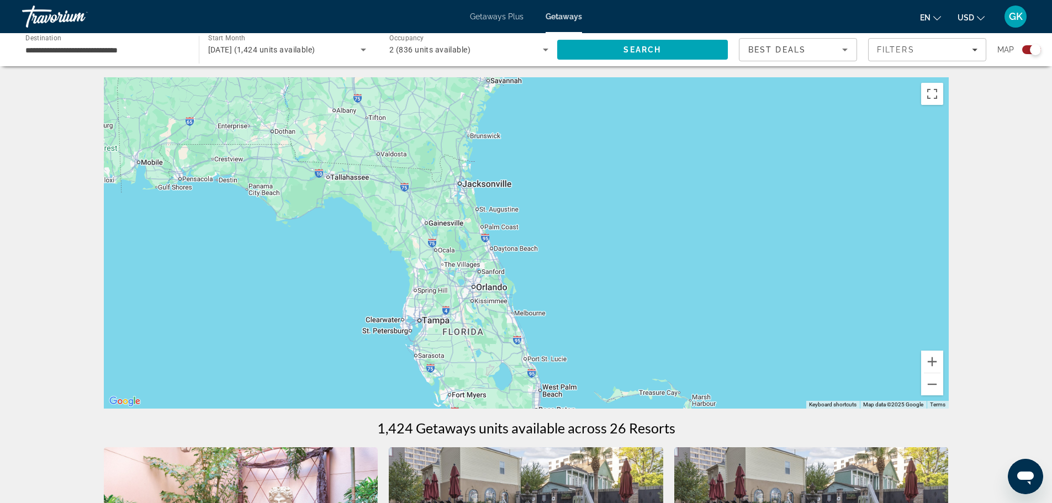
drag, startPoint x: 339, startPoint y: 245, endPoint x: 1059, endPoint y: 311, distance: 723.5
click at [1052, 311] on html "**********" at bounding box center [526, 251] width 1052 height 503
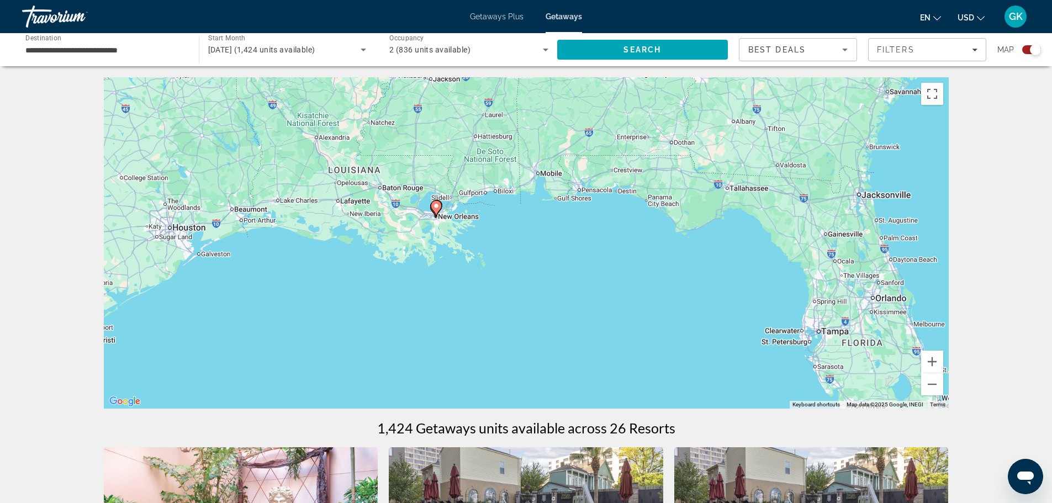
drag, startPoint x: 279, startPoint y: 256, endPoint x: 685, endPoint y: 265, distance: 405.9
click at [685, 265] on div "To activate drag with keyboard, press Alt + Enter. Once in keyboard drag state,…" at bounding box center [526, 242] width 845 height 331
click at [935, 365] on button "Zoom in" at bounding box center [932, 362] width 22 height 22
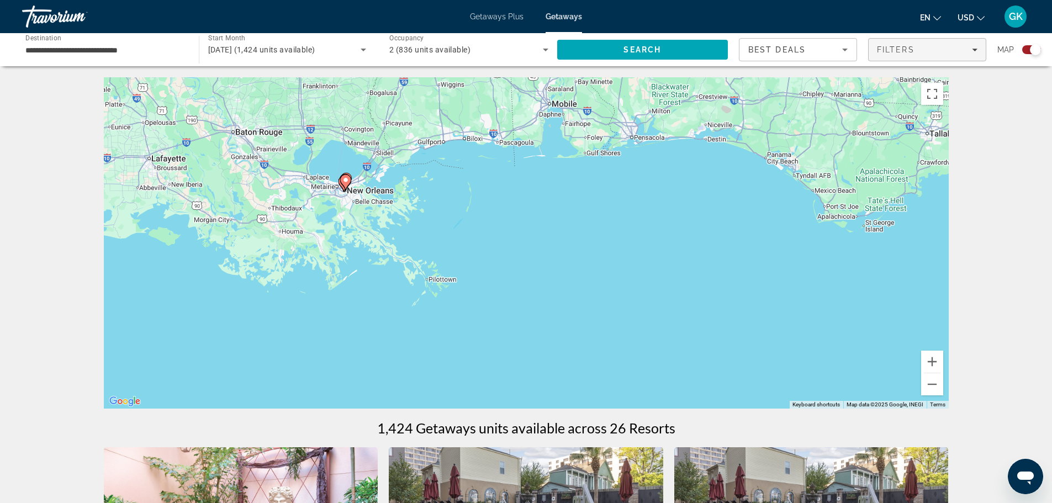
click at [975, 49] on icon "Filters" at bounding box center [975, 50] width 6 height 6
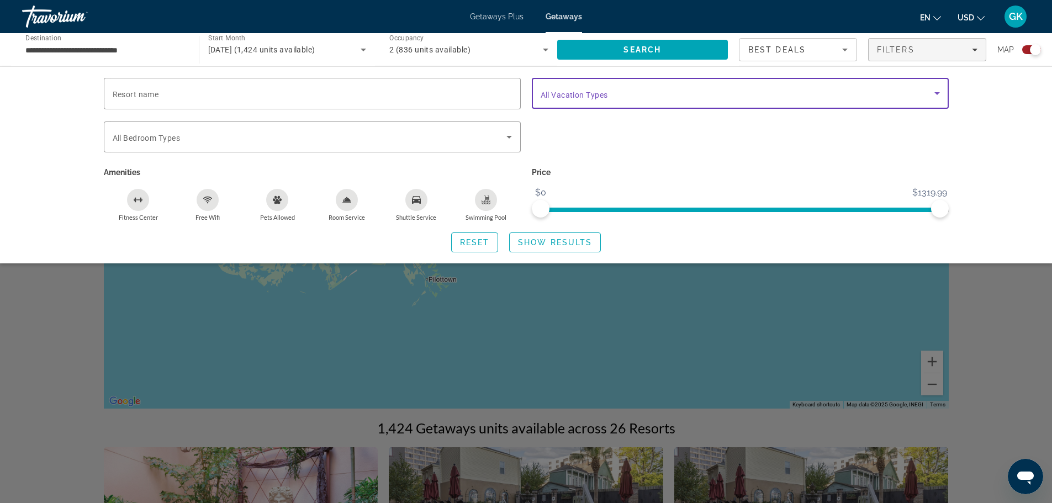
click at [935, 94] on icon "Search widget" at bounding box center [936, 93] width 13 height 13
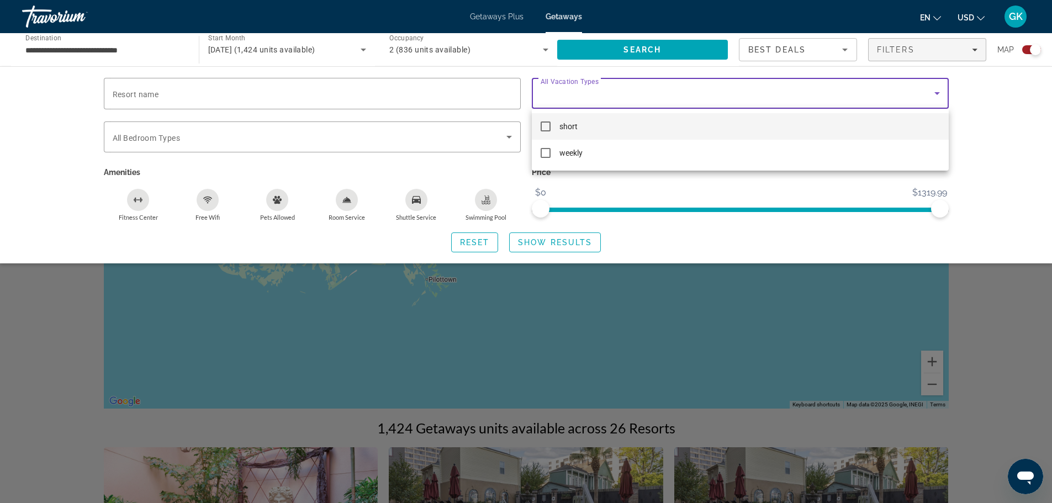
click at [555, 121] on mat-option "short" at bounding box center [740, 126] width 417 height 27
click at [263, 96] on div at bounding box center [526, 251] width 1052 height 503
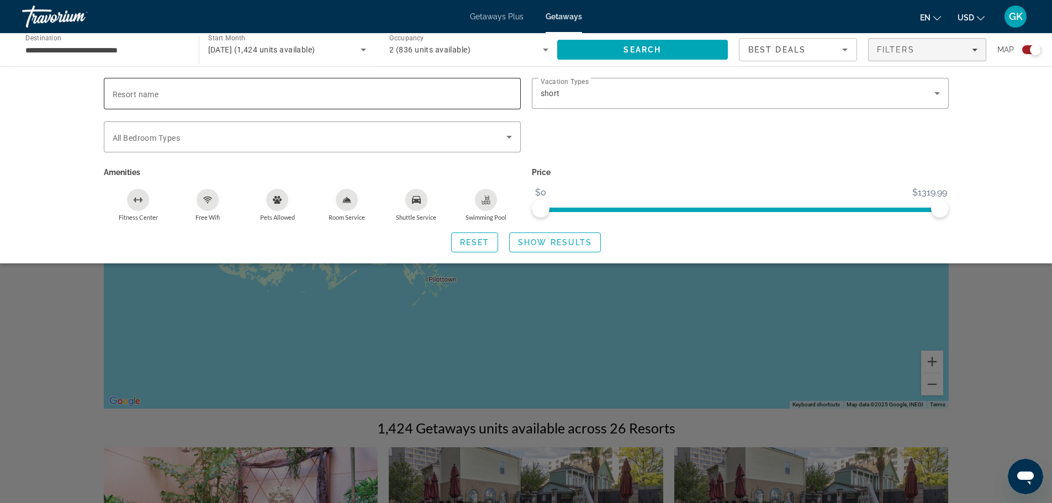
click at [142, 93] on span "Resort name" at bounding box center [136, 94] width 46 height 9
click at [142, 93] on input "Resort name" at bounding box center [312, 93] width 399 height 13
type input "*******"
click at [590, 238] on span "Show Results" at bounding box center [555, 242] width 74 height 9
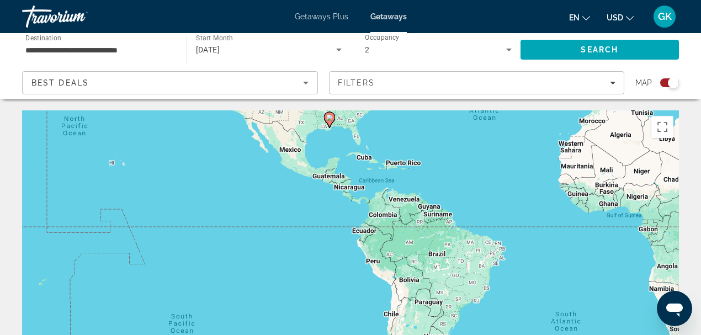
drag, startPoint x: 373, startPoint y: 275, endPoint x: 357, endPoint y: 125, distance: 151.0
click at [357, 125] on div "To activate drag with keyboard, press Alt + Enter. Once in keyboard drag state,…" at bounding box center [350, 275] width 657 height 331
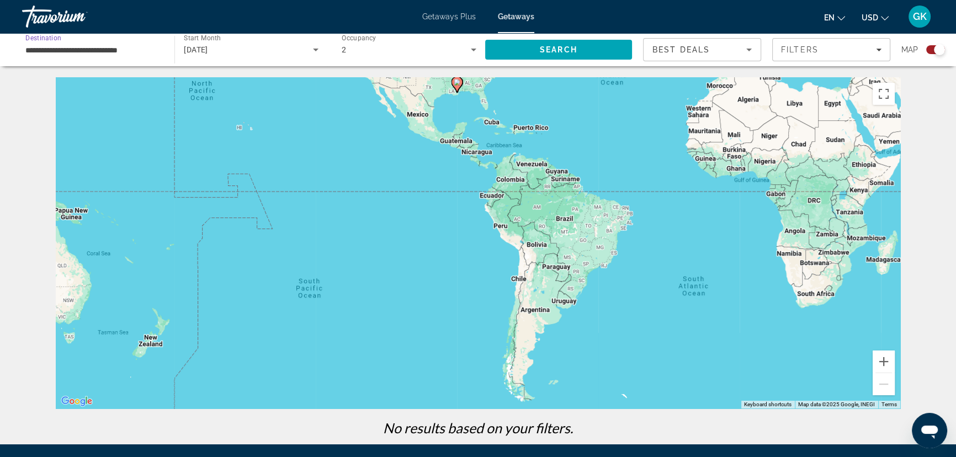
click at [103, 45] on input "**********" at bounding box center [92, 50] width 135 height 13
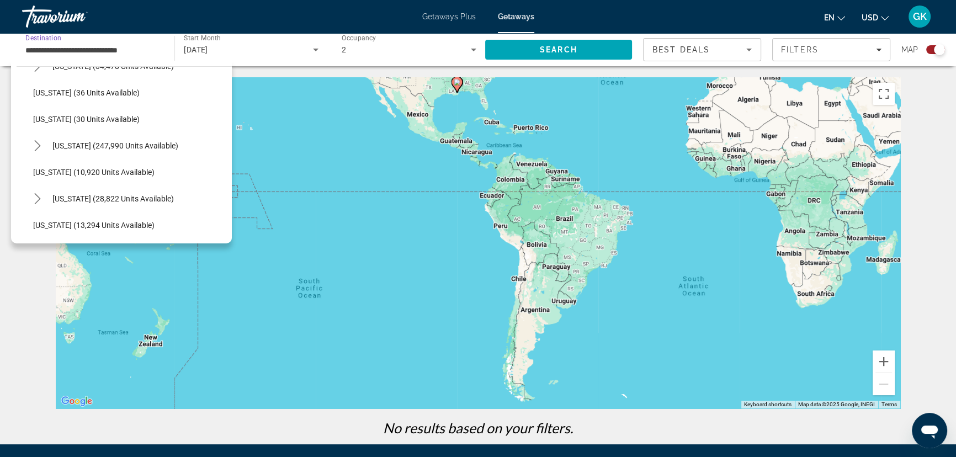
scroll to position [150, 0]
click at [52, 145] on span "[US_STATE] (247,990 units available)" at bounding box center [115, 147] width 126 height 9
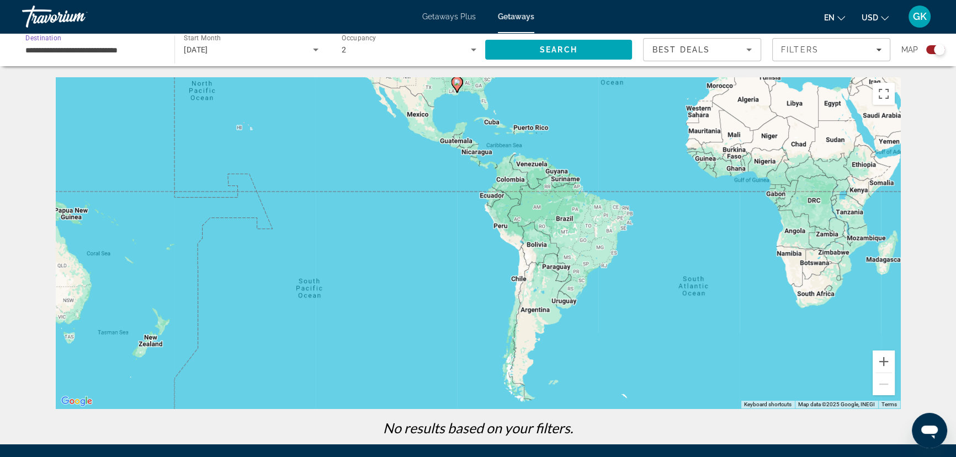
click at [135, 47] on input "**********" at bounding box center [92, 50] width 135 height 13
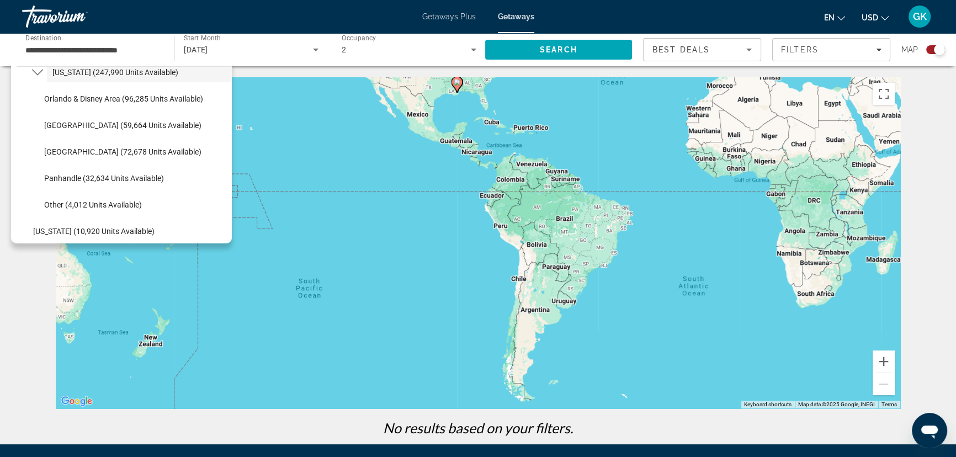
scroll to position [245, 0]
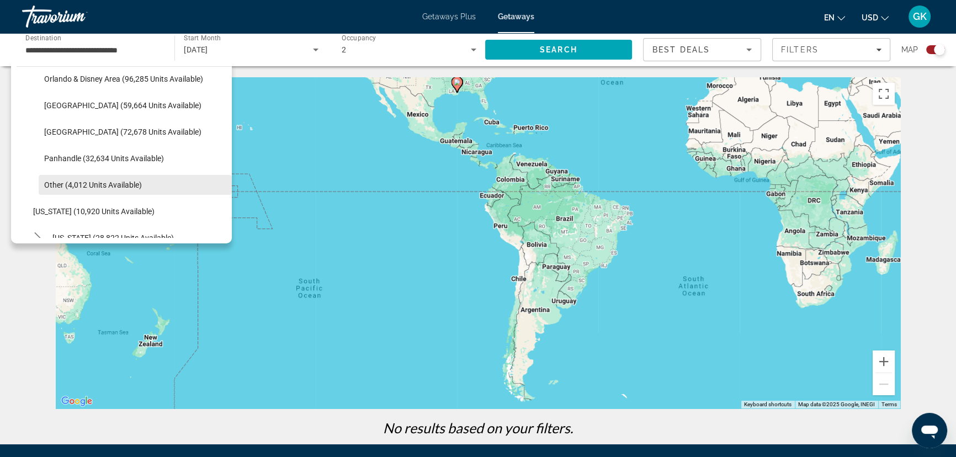
click at [83, 184] on span "Other (4,012 units available)" at bounding box center [93, 185] width 98 height 9
type input "**********"
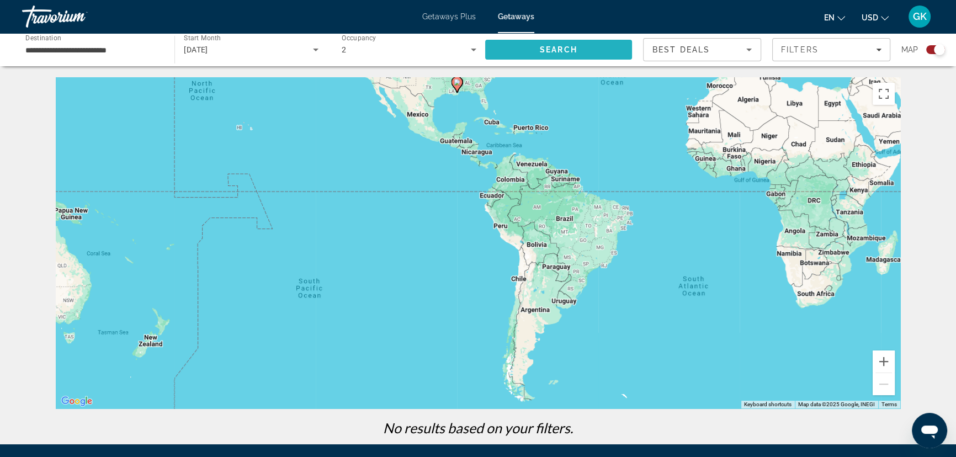
click at [579, 48] on span "Search" at bounding box center [558, 49] width 147 height 27
click at [583, 51] on span "Search" at bounding box center [558, 49] width 147 height 27
click at [929, 47] on div "Search widget" at bounding box center [935, 49] width 19 height 9
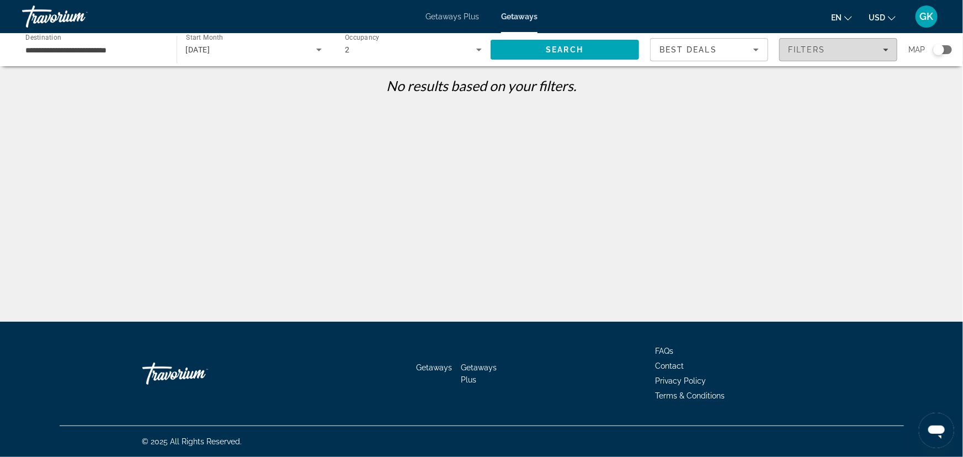
click at [841, 50] on div "Filters" at bounding box center [838, 49] width 100 height 9
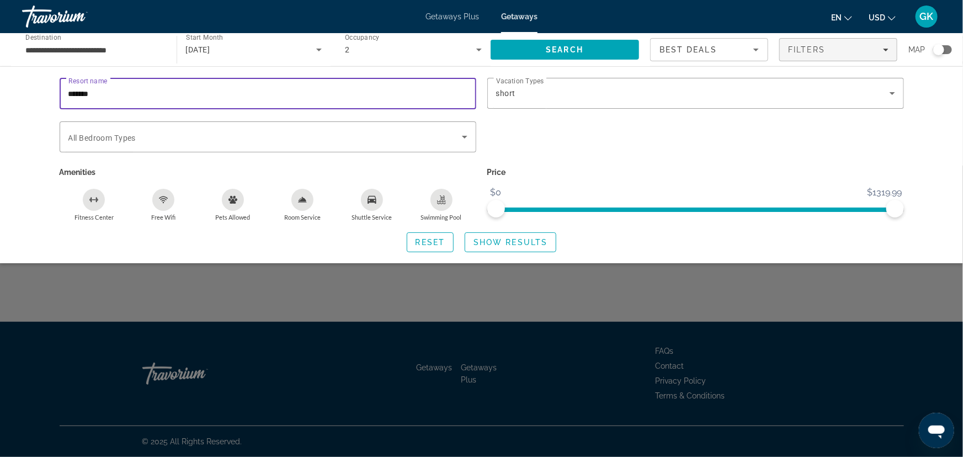
drag, startPoint x: 106, startPoint y: 89, endPoint x: -7, endPoint y: 91, distance: 112.6
click at [0, 91] on html "**********" at bounding box center [481, 228] width 963 height 457
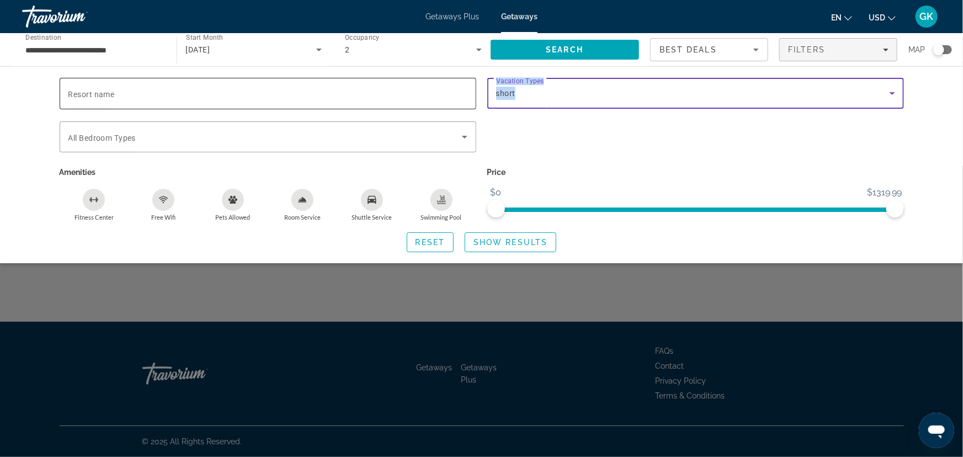
drag, startPoint x: 528, startPoint y: 89, endPoint x: 473, endPoint y: 93, distance: 55.9
click at [473, 93] on div "Resort name Vacation Types All Vacation Types short Bedroom Types All Bedroom T…" at bounding box center [482, 150] width 856 height 144
click at [549, 102] on div "short" at bounding box center [695, 93] width 399 height 31
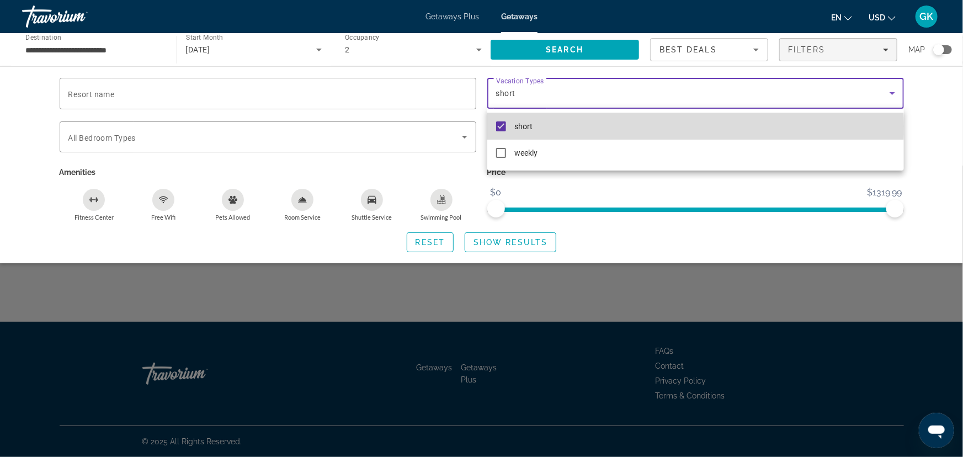
click at [499, 126] on mat-pseudo-checkbox at bounding box center [501, 126] width 10 height 10
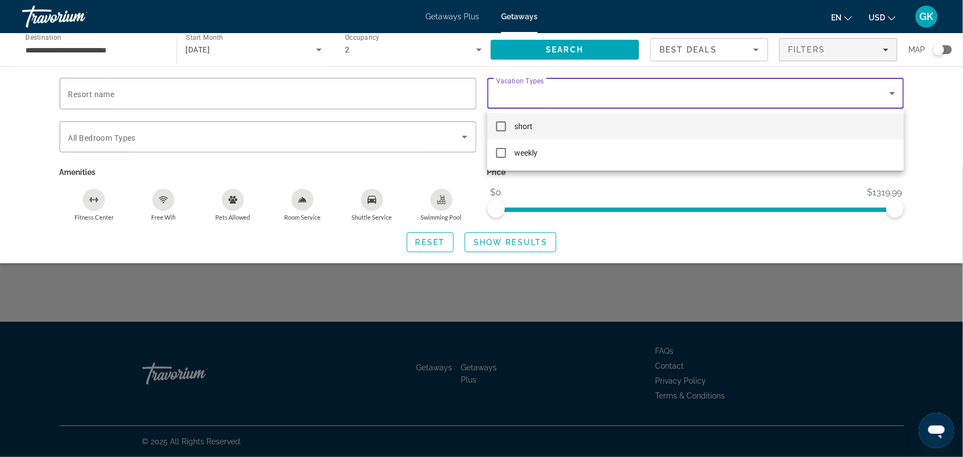
click at [555, 49] on div at bounding box center [481, 228] width 963 height 457
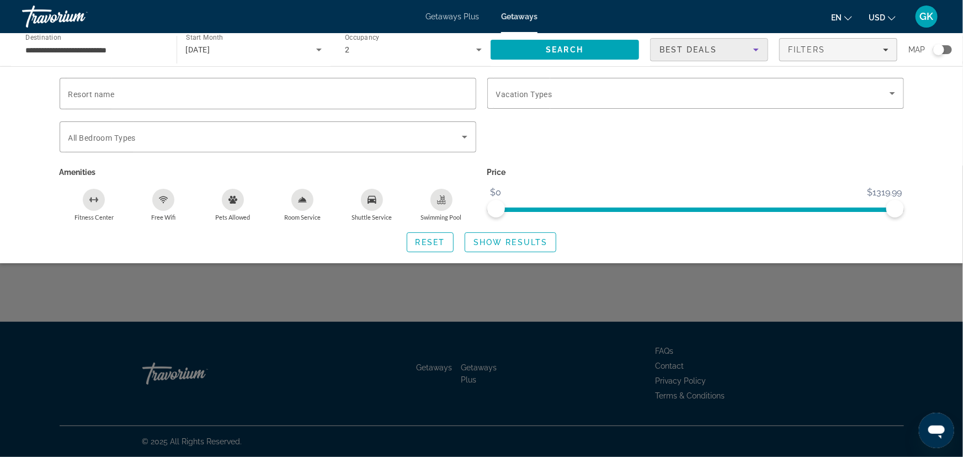
click at [759, 46] on icon "Sort by" at bounding box center [756, 49] width 13 height 13
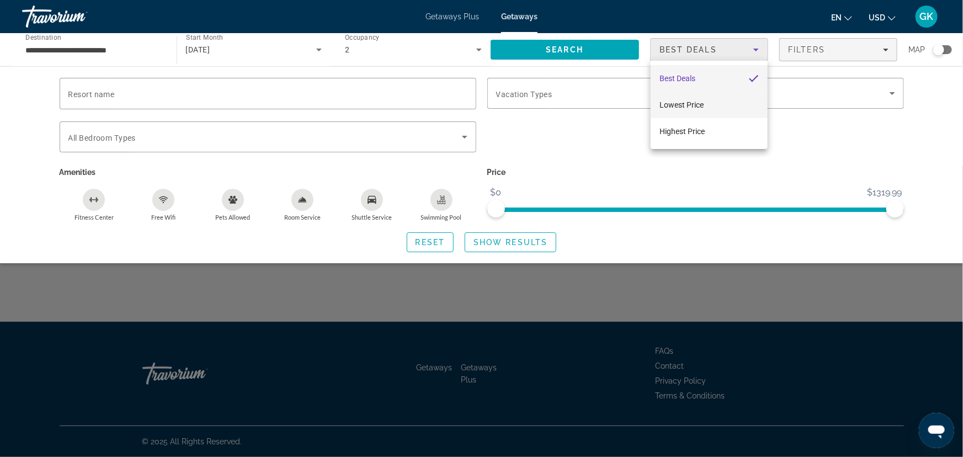
click at [707, 103] on mat-option "Lowest Price" at bounding box center [709, 105] width 117 height 27
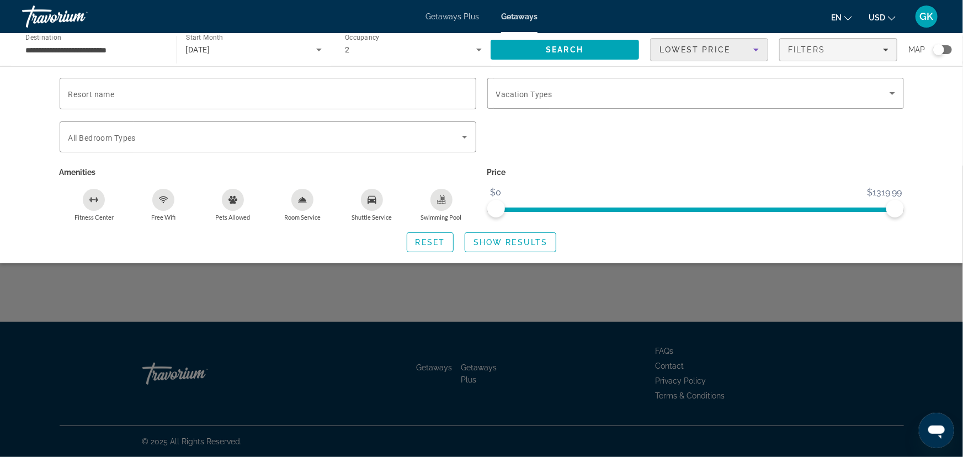
click at [823, 137] on div "Search widget" at bounding box center [696, 142] width 428 height 43
click at [591, 47] on span "Search" at bounding box center [565, 49] width 149 height 27
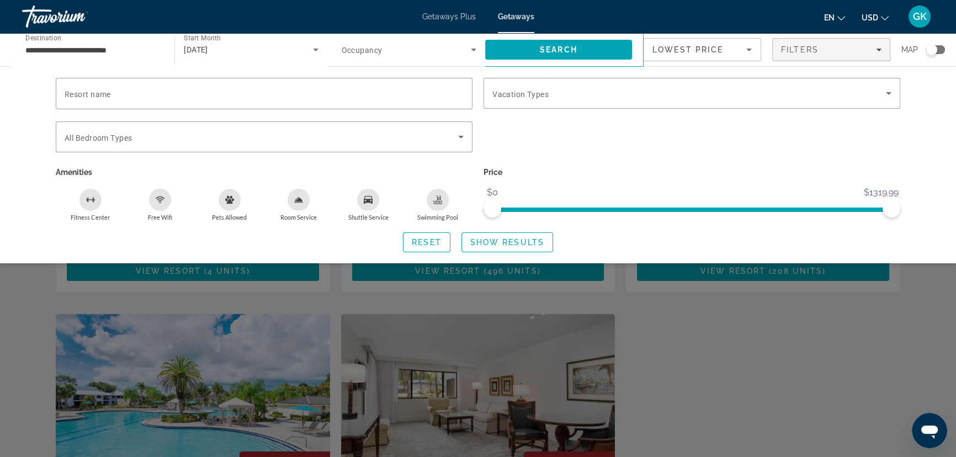
scroll to position [200, 0]
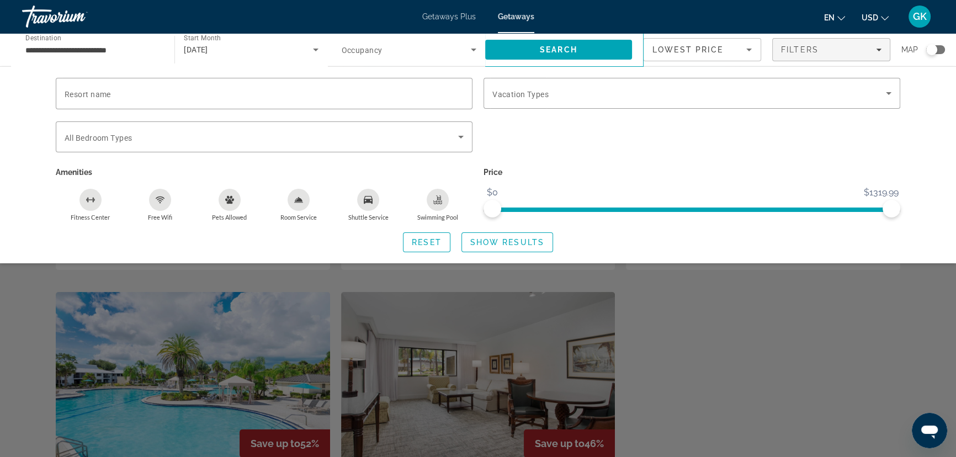
click at [950, 146] on div "Resort name Vacation Types All Vacation Types Bedroom Types All Bedroom Types A…" at bounding box center [478, 164] width 956 height 197
click at [928, 133] on div "Resort name Vacation Types All Vacation Types Bedroom Types All Bedroom Types A…" at bounding box center [478, 164] width 956 height 197
click at [878, 49] on icon "Filters" at bounding box center [879, 50] width 6 height 6
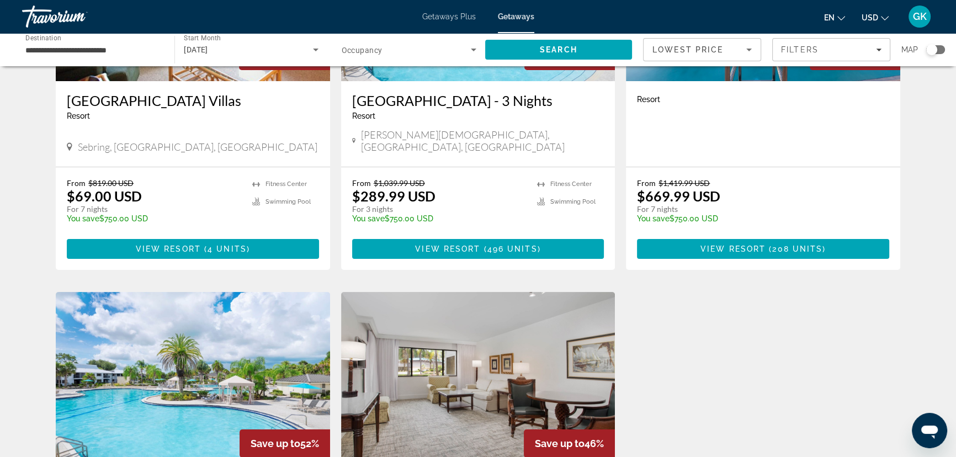
click at [932, 110] on div "To navigate the map with touch gestures double-tap and hold your finger on the …" at bounding box center [478, 289] width 956 height 825
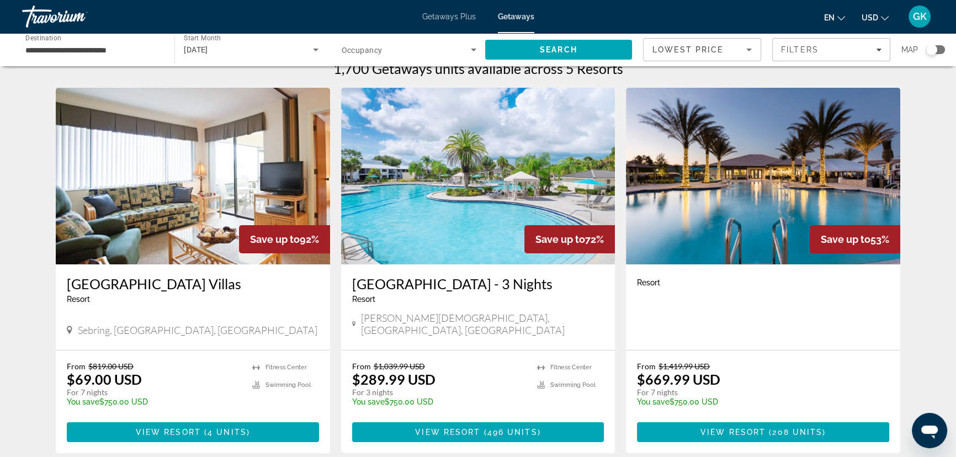
scroll to position [0, 0]
